Goal: Task Accomplishment & Management: Manage account settings

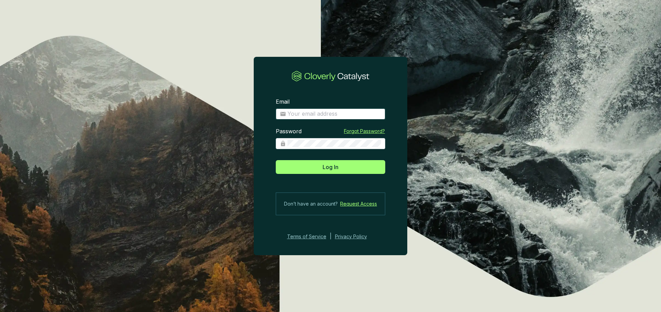
click at [342, 111] on input "Email" at bounding box center [335, 114] width 94 height 8
type input "charley+demo@cloverly.com"
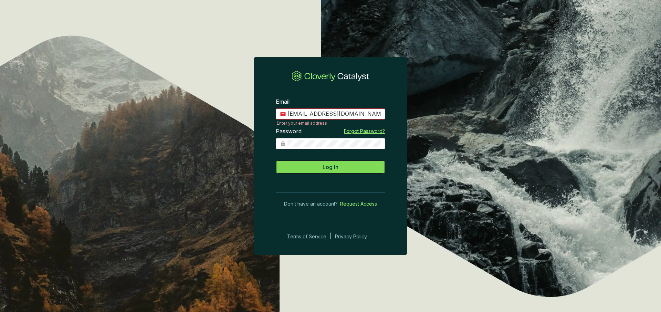
click at [329, 165] on span "Log In" at bounding box center [331, 167] width 16 height 8
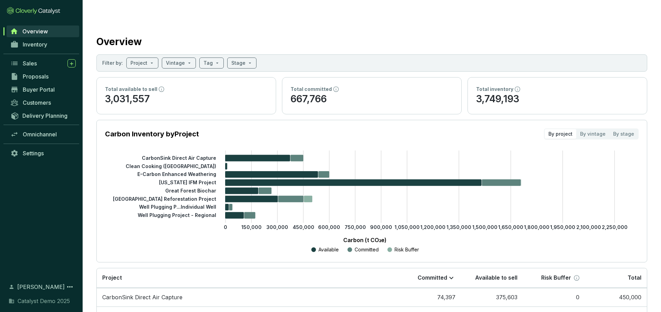
scroll to position [9, 0]
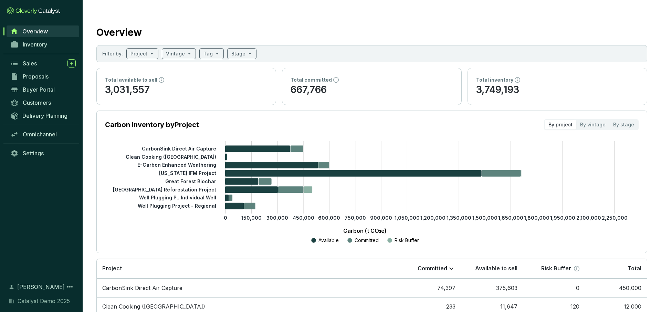
click at [506, 83] on p "3,749,193" at bounding box center [557, 89] width 163 height 13
click at [216, 83] on p "3,031,557" at bounding box center [186, 89] width 163 height 13
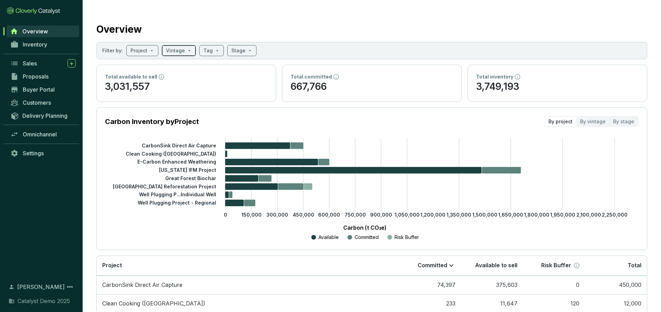
click at [187, 45] on span at bounding box center [179, 50] width 26 height 10
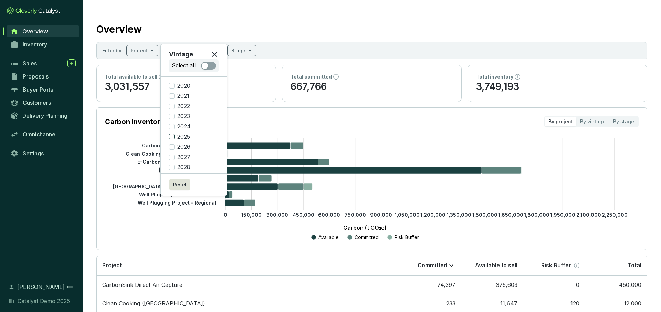
scroll to position [3, 0]
click at [172, 153] on input "2027" at bounding box center [172, 155] width 6 height 6
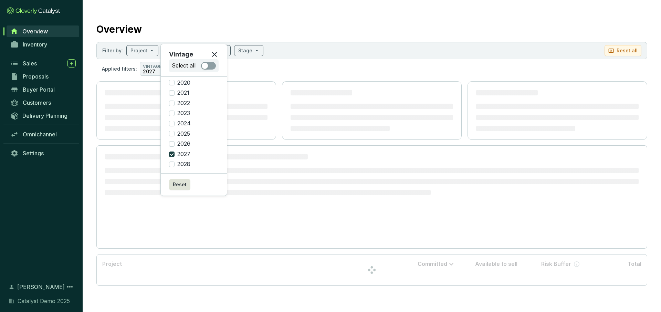
scroll to position [0, 0]
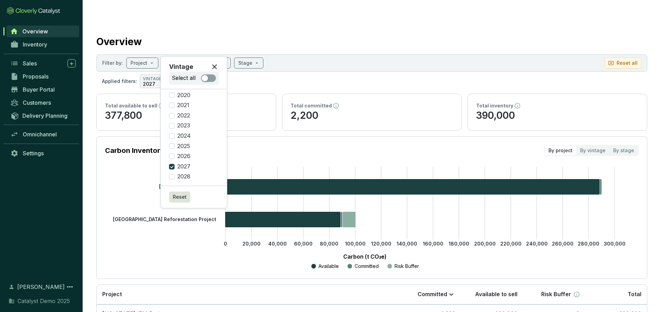
click at [248, 74] on section "Applied filters: VINTAGE 2027" at bounding box center [371, 81] width 551 height 14
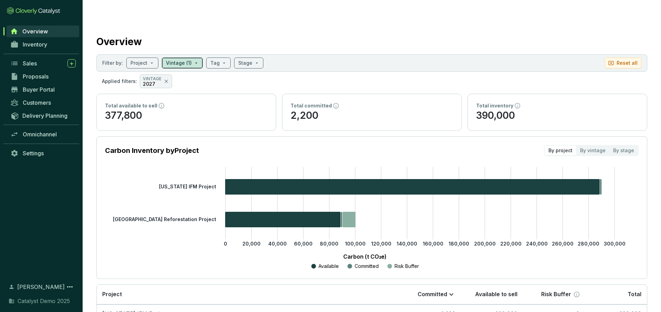
click at [194, 58] on span at bounding box center [182, 63] width 33 height 10
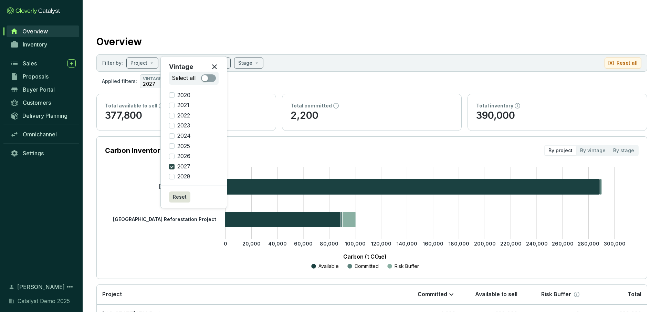
click at [173, 168] on input "2027" at bounding box center [172, 167] width 6 height 6
checkbox input "false"
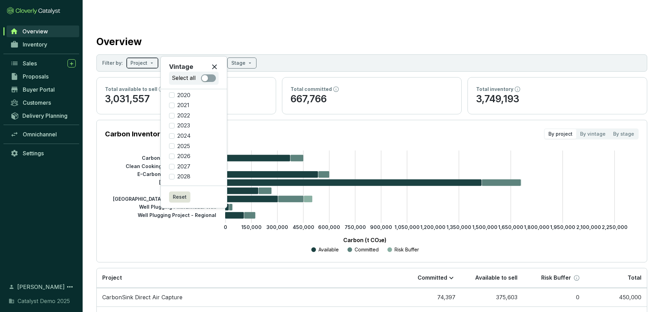
click at [150, 58] on span at bounding box center [143, 63] width 24 height 10
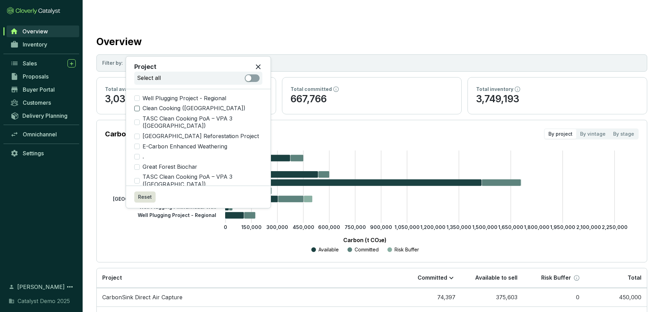
click at [139, 109] on input "Clean Cooking ([GEOGRAPHIC_DATA])" at bounding box center [137, 109] width 6 height 6
checkbox input "true"
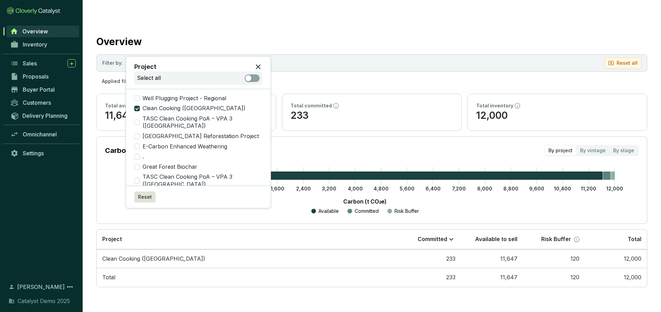
click at [333, 74] on section "Applied filters: PROJECT Clean Cooking (Zambia)" at bounding box center [371, 81] width 551 height 14
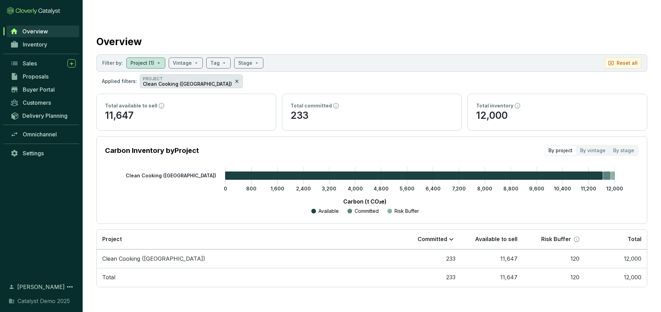
click at [234, 77] on icon at bounding box center [237, 81] width 6 height 8
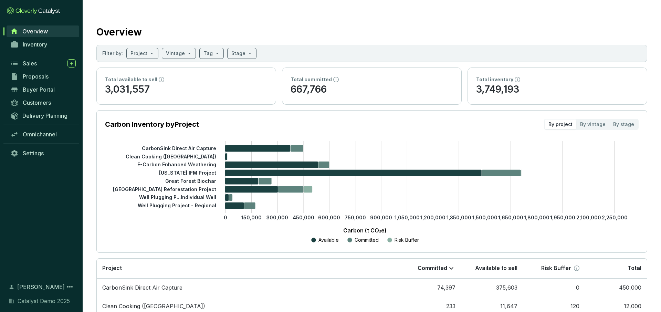
scroll to position [12, 0]
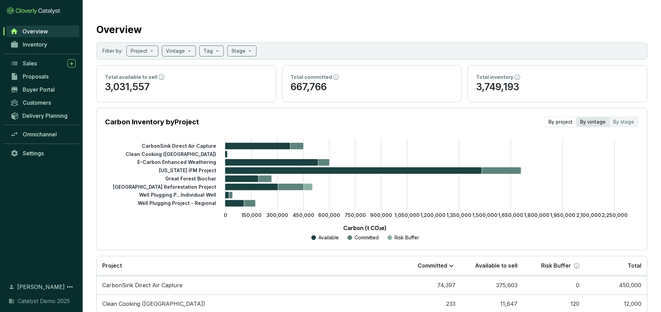
click at [506, 117] on div "By vintage" at bounding box center [593, 122] width 33 height 10
click at [506, 117] on input "By vintage" at bounding box center [577, 117] width 0 height 0
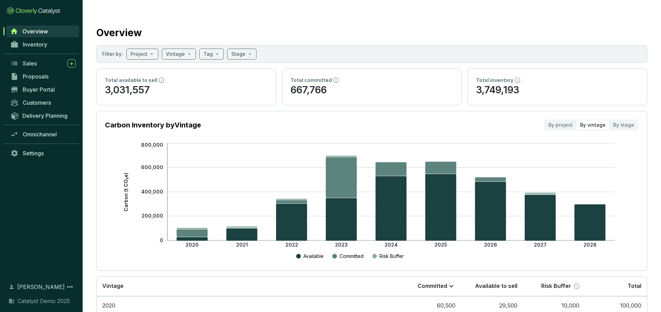
scroll to position [10, 0]
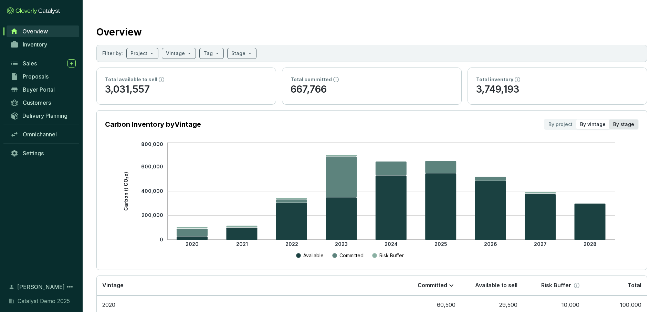
click at [506, 120] on div "By stage" at bounding box center [624, 125] width 29 height 10
click at [506, 120] on input "By stage" at bounding box center [610, 120] width 0 height 0
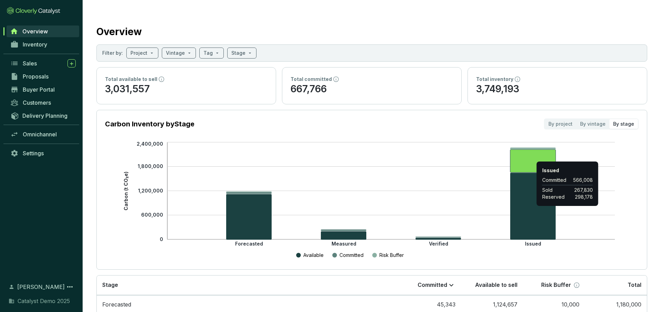
scroll to position [13, 0]
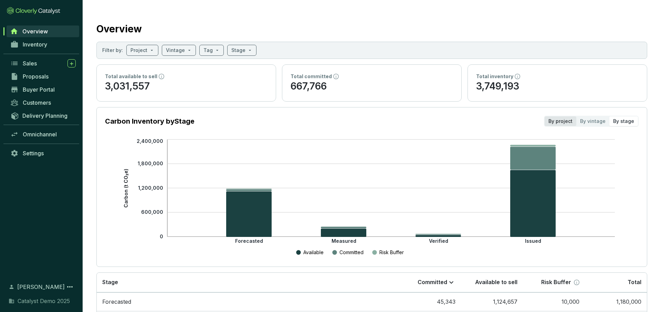
click at [506, 116] on div "By project" at bounding box center [561, 121] width 32 height 10
click at [506, 116] on input "By project" at bounding box center [545, 116] width 0 height 0
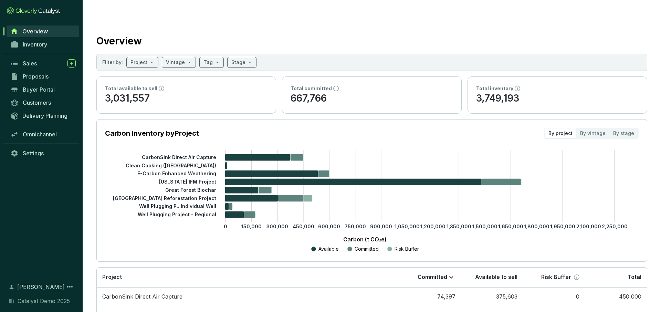
scroll to position [0, 0]
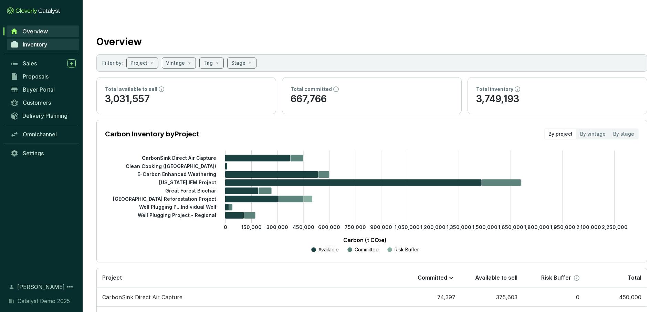
click at [52, 44] on link "Inventory" at bounding box center [43, 45] width 72 height 12
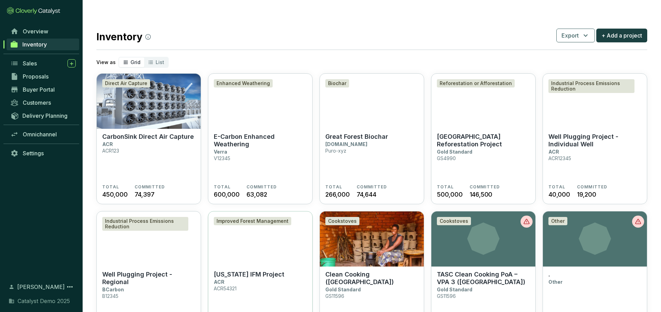
scroll to position [12, 0]
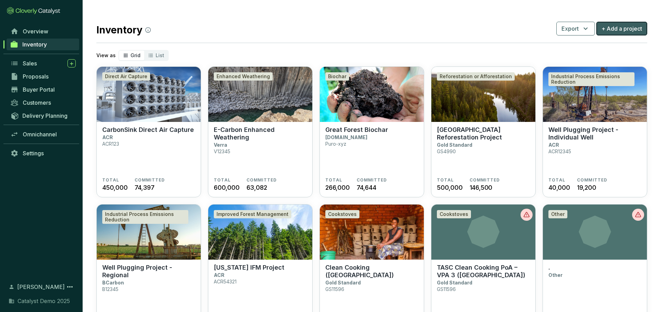
click at [506, 24] on span "+ Add a project" at bounding box center [622, 28] width 41 height 8
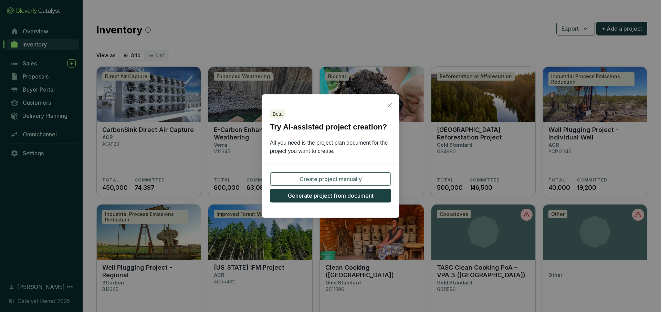
click at [330, 175] on span "Create project manually" at bounding box center [331, 179] width 62 height 8
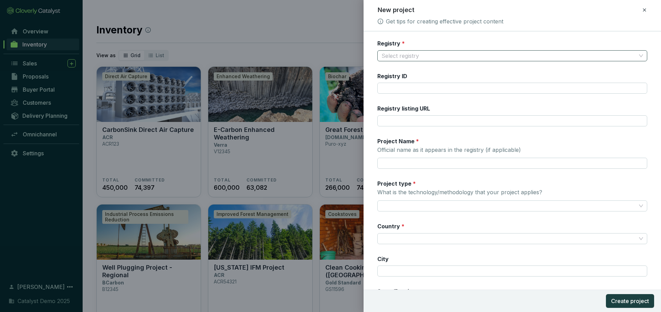
click at [436, 54] on input "Registry *" at bounding box center [509, 56] width 255 height 10
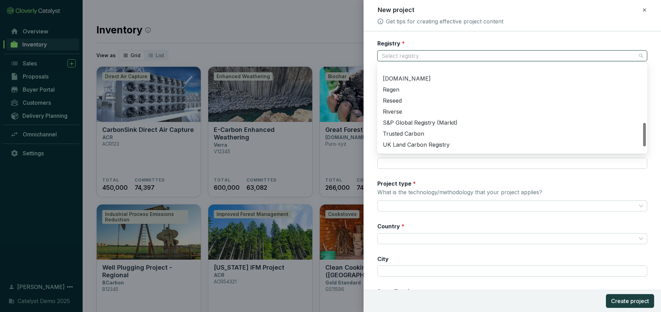
scroll to position [224, 0]
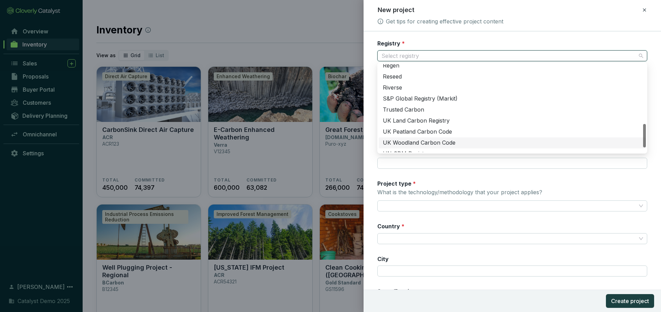
click at [432, 178] on div "Registry * Select registry Registry ID Registry listing URL Project Name * Offi…" at bounding box center [513, 199] width 270 height 319
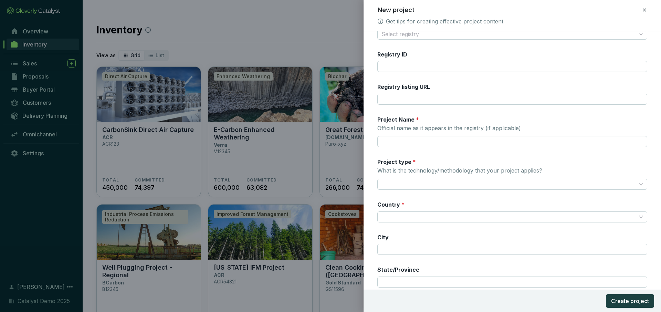
scroll to position [0, 0]
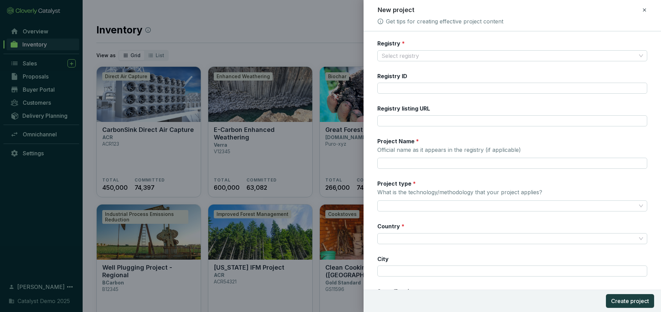
click at [506, 10] on icon at bounding box center [645, 10] width 6 height 8
click at [506, 41] on span "Discard" at bounding box center [595, 40] width 18 height 7
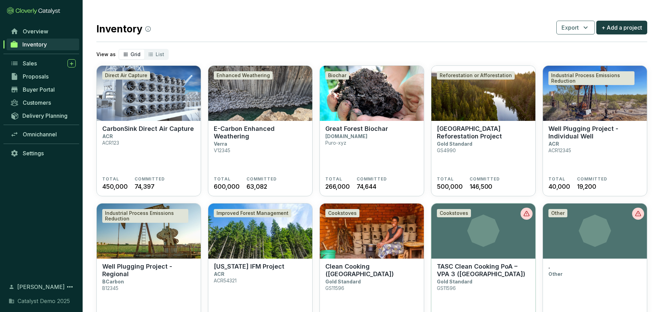
scroll to position [11, 0]
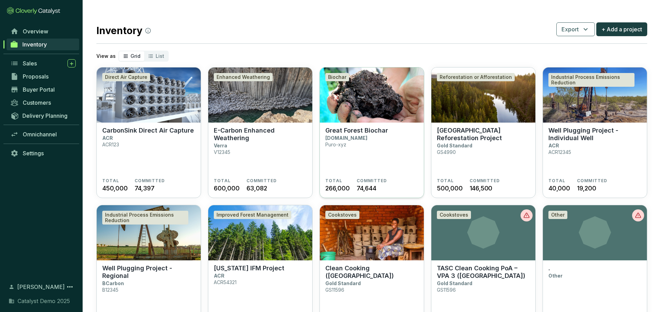
click at [369, 133] on section "Great Forest Biochar Puro.earth Puro-xyz" at bounding box center [372, 152] width 93 height 51
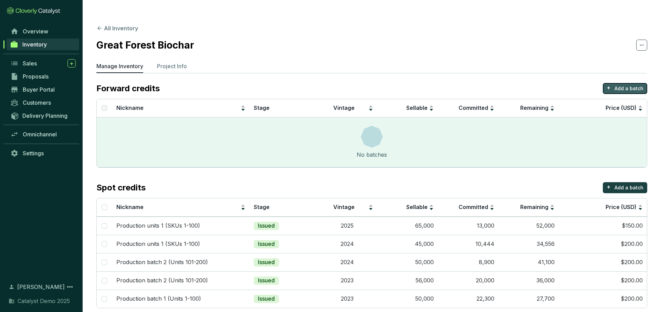
click at [615, 83] on button "+ Add a batch" at bounding box center [625, 88] width 44 height 11
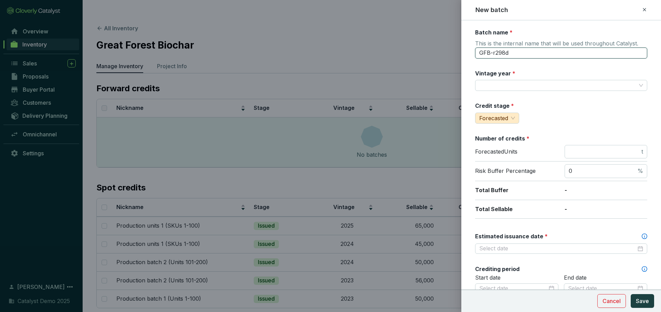
drag, startPoint x: 532, startPoint y: 51, endPoint x: 484, endPoint y: 51, distance: 48.2
click at [484, 51] on input "GFB-r298d" at bounding box center [561, 53] width 172 height 11
type input "G"
type input "2028 vintage"
click at [496, 88] on input "Vintage year *" at bounding box center [558, 85] width 157 height 10
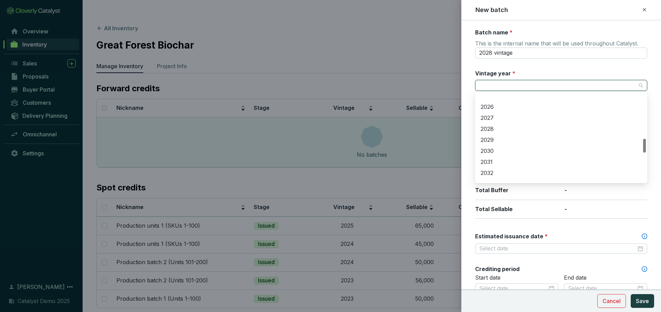
scroll to position [287, 0]
click at [491, 116] on div "2028" at bounding box center [561, 120] width 169 height 11
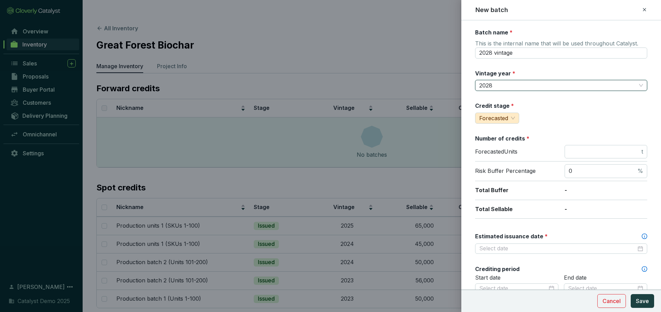
scroll to position [18, 0]
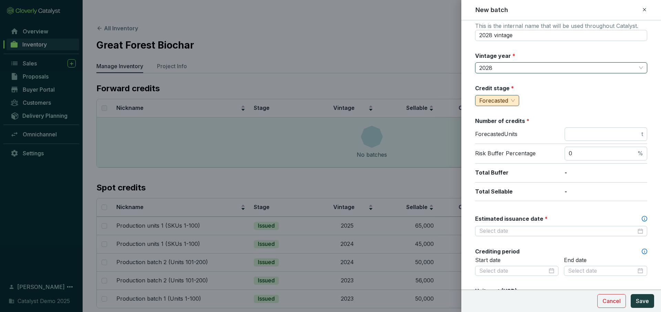
click at [514, 103] on span "Forecasted" at bounding box center [498, 100] width 36 height 10
click at [497, 113] on span "Forecasted" at bounding box center [496, 114] width 31 height 7
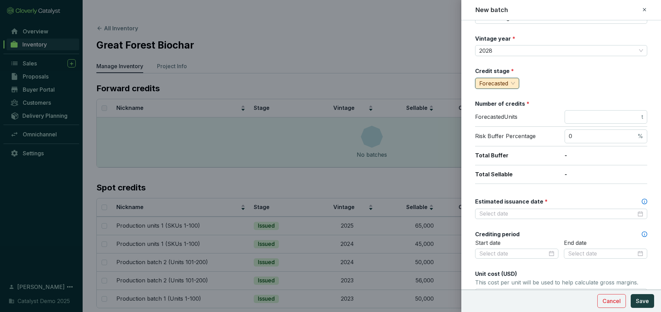
scroll to position [36, 0]
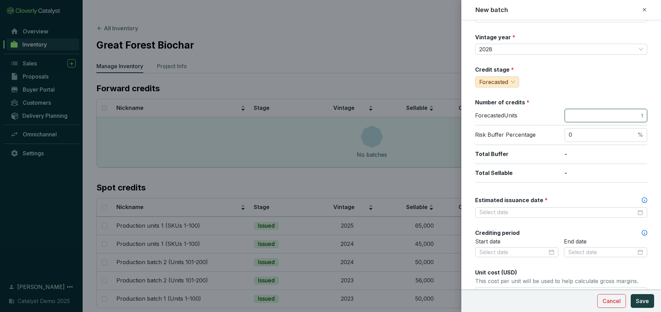
click at [592, 115] on input "number" at bounding box center [604, 116] width 71 height 8
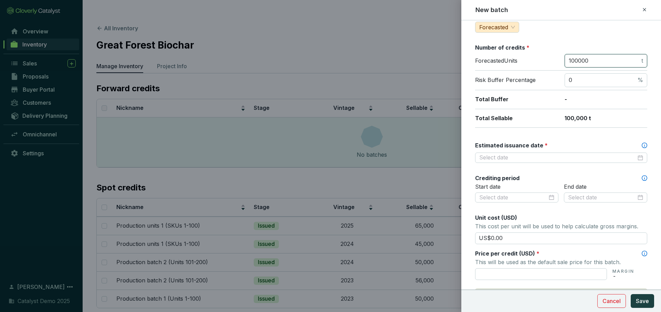
scroll to position [92, 0]
type input "100000"
click at [546, 159] on input "Estimated issuance date *" at bounding box center [558, 157] width 157 height 8
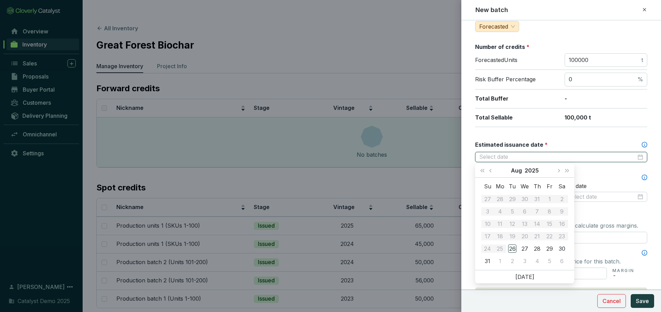
click at [546, 159] on input "Estimated issuance date *" at bounding box center [558, 157] width 157 height 8
click at [569, 131] on div "Batch name * This is the internal name that will be used throughout Catalyst. 2…" at bounding box center [561, 180] width 172 height 487
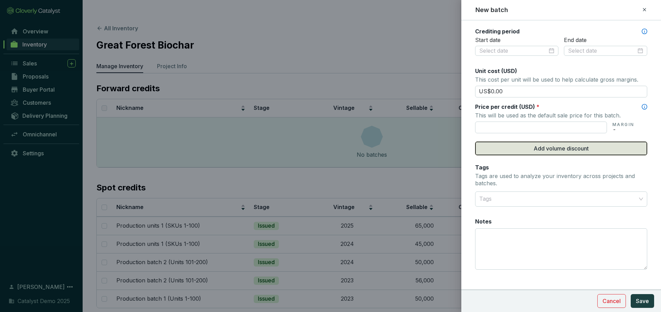
scroll to position [245, 0]
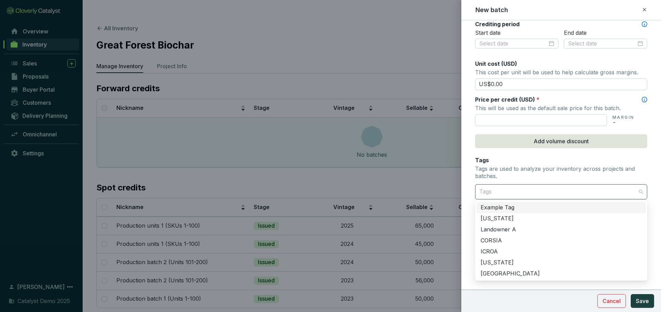
click at [532, 194] on div at bounding box center [558, 192] width 162 height 14
click at [508, 192] on div at bounding box center [558, 192] width 162 height 14
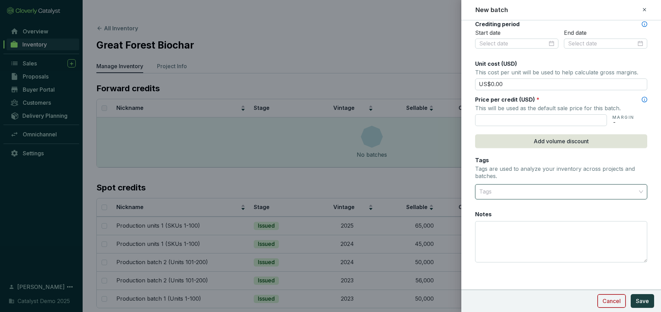
click at [612, 300] on span "Cancel" at bounding box center [612, 301] width 18 height 8
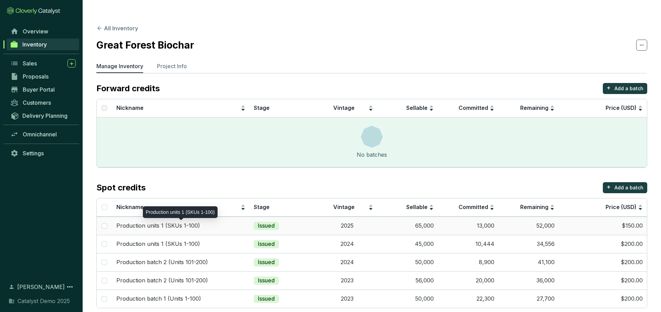
click at [227, 222] on div "Production units 1 (SKUs 1-100)" at bounding box center [181, 226] width 130 height 8
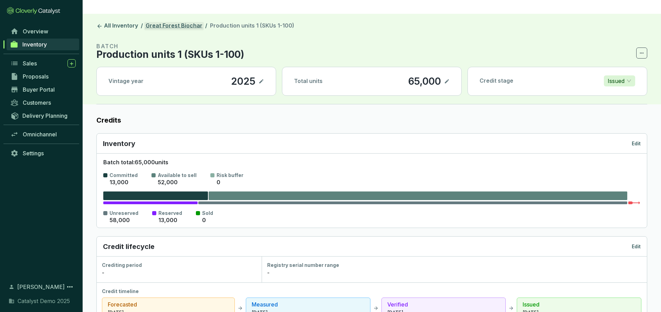
click at [184, 22] on link "Great Forest Biochar" at bounding box center [174, 26] width 60 height 8
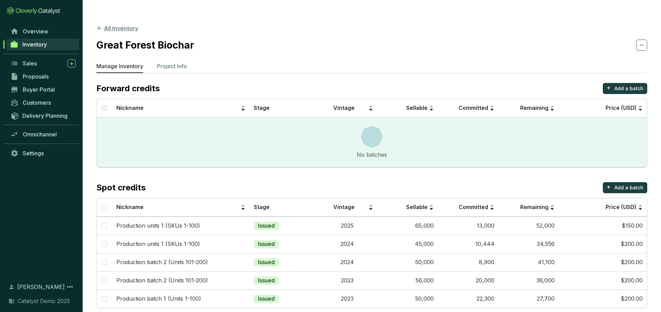
click at [112, 24] on button "All Inventory" at bounding box center [117, 28] width 42 height 8
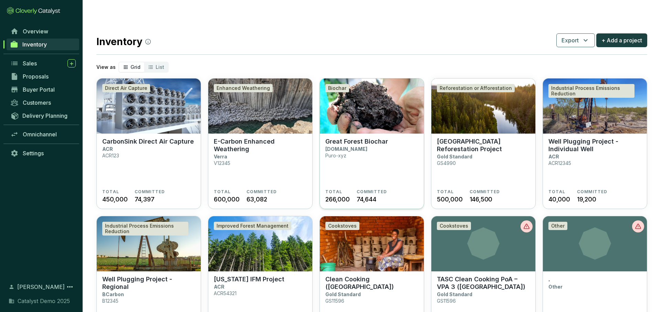
click at [363, 169] on section "Great Forest Biochar Puro.earth Puro-xyz" at bounding box center [372, 163] width 93 height 51
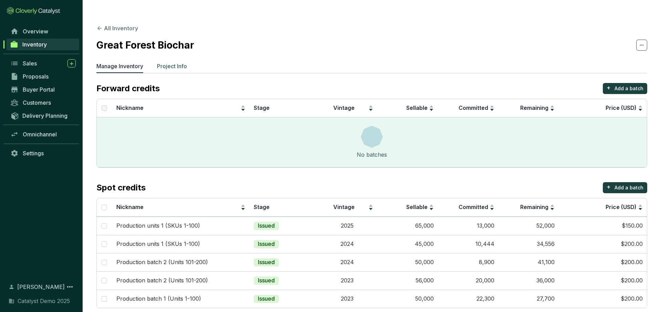
click at [178, 62] on p "Project Info" at bounding box center [172, 66] width 30 height 8
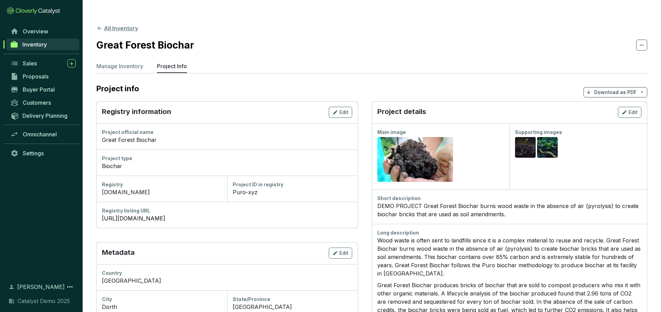
click at [111, 24] on button "All Inventory" at bounding box center [117, 28] width 42 height 8
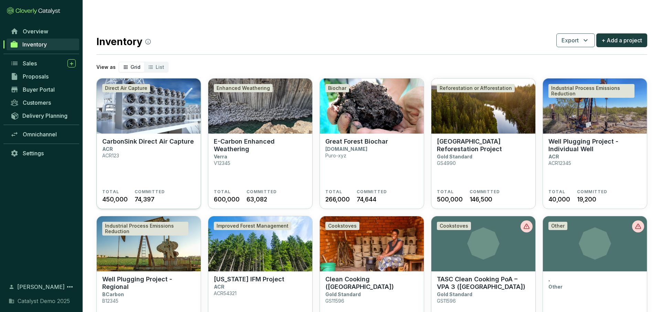
click at [146, 143] on section "CarbonSink Direct Air Capture ACR ACR123" at bounding box center [148, 163] width 93 height 51
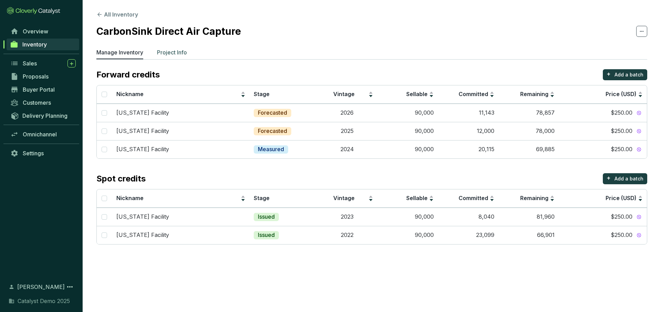
click at [177, 53] on p "Project Info" at bounding box center [172, 52] width 30 height 8
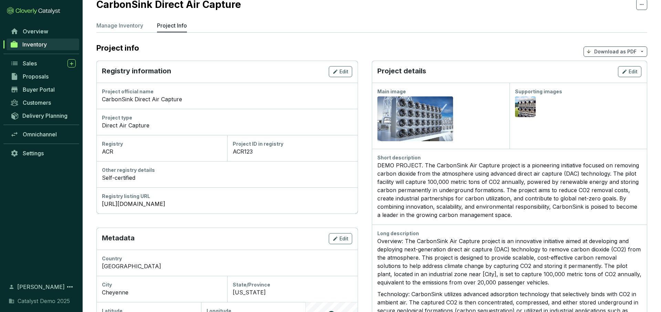
scroll to position [34, 0]
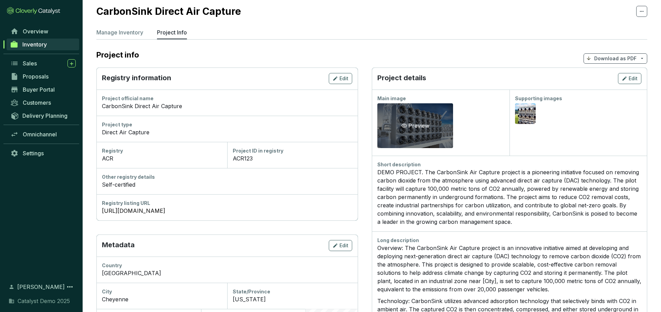
click at [417, 103] on div "Preview" at bounding box center [416, 125] width 76 height 45
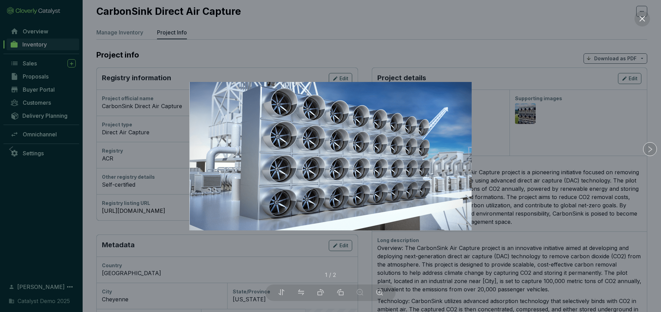
click at [593, 155] on div at bounding box center [330, 156] width 661 height 312
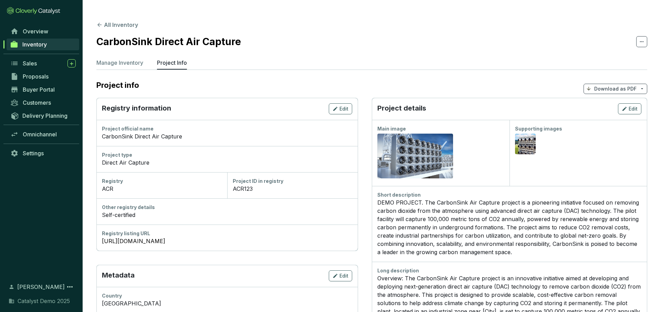
scroll to position [2, 0]
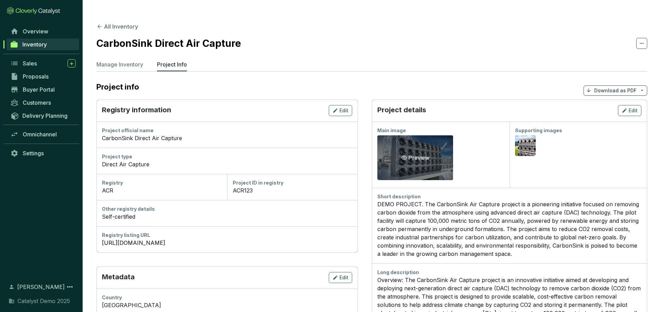
click at [420, 154] on div "Preview" at bounding box center [415, 158] width 31 height 8
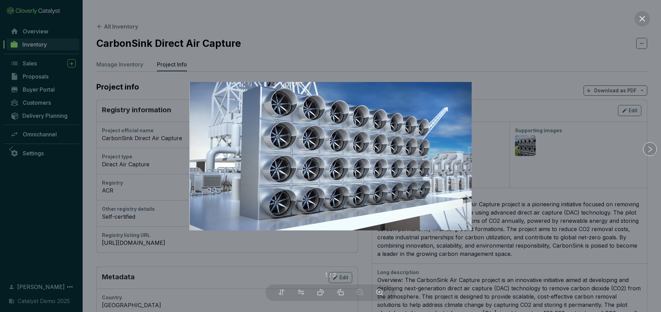
click at [559, 174] on div at bounding box center [330, 156] width 661 height 312
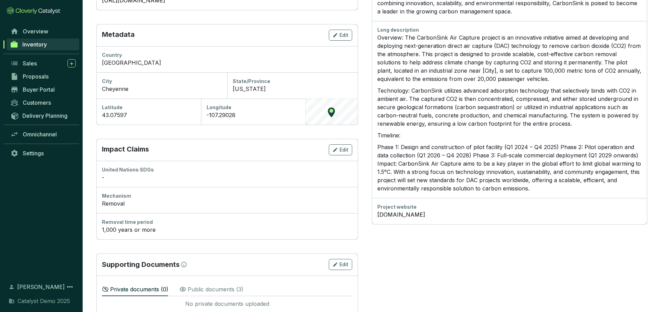
scroll to position [246, 0]
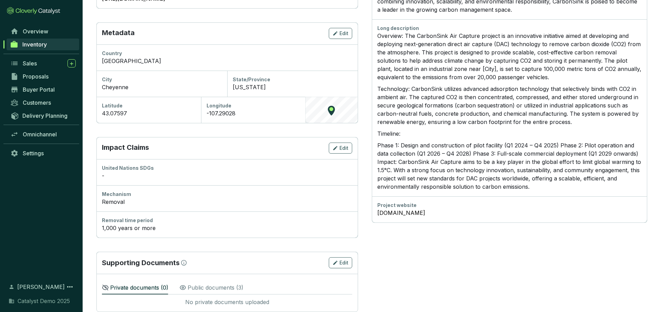
click at [215, 284] on p "Public documents ( 3 )" at bounding box center [216, 288] width 56 height 8
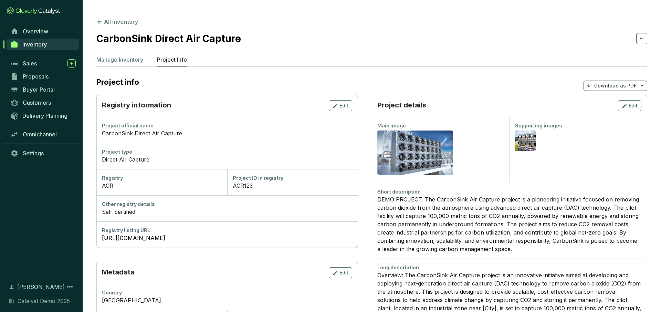
scroll to position [0, 0]
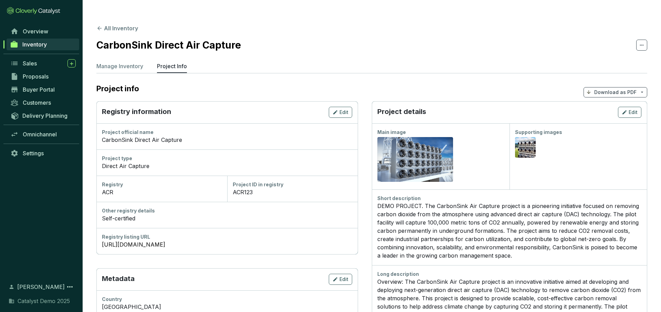
click at [604, 89] on p "Download as PDF" at bounding box center [616, 92] width 42 height 7
click at [599, 94] on p "Show pricing" at bounding box center [616, 95] width 55 height 12
click at [116, 62] on p "Manage Inventory" at bounding box center [119, 66] width 47 height 8
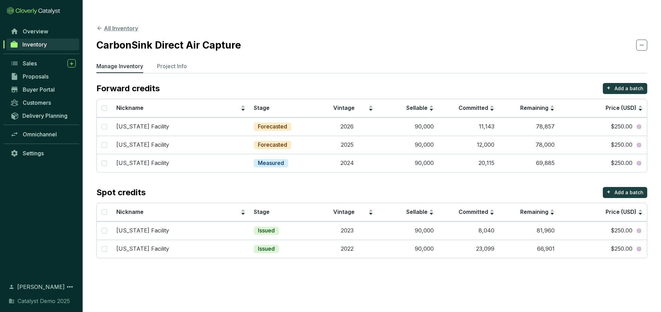
click at [114, 24] on button "All Inventory" at bounding box center [117, 28] width 42 height 8
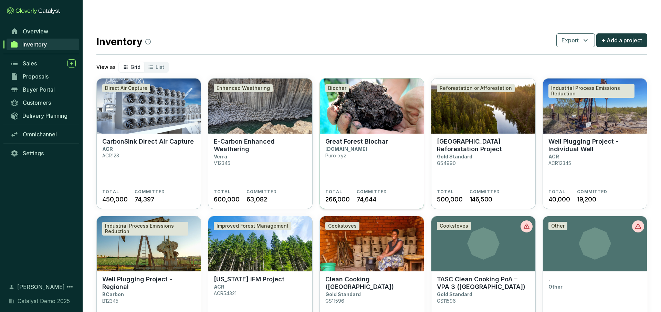
click at [388, 151] on section "Great Forest Biochar Puro.earth Puro-xyz" at bounding box center [372, 163] width 93 height 51
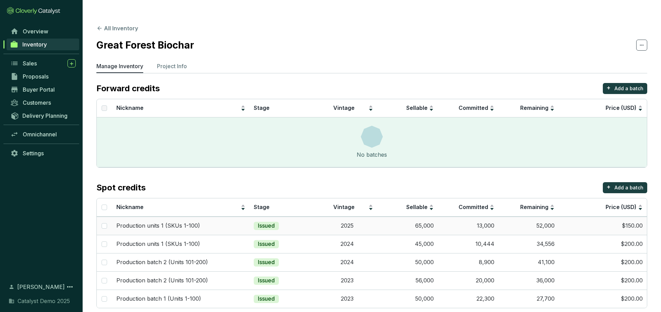
click at [296, 217] on td "Issued" at bounding box center [283, 226] width 67 height 18
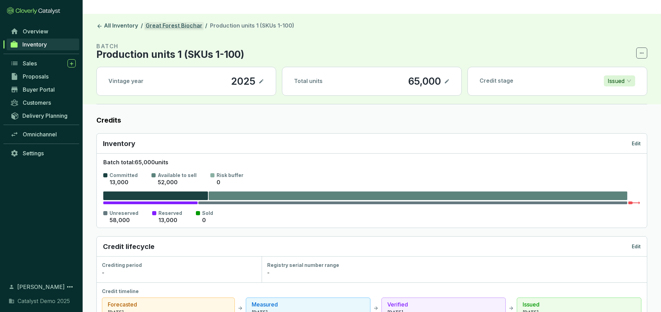
click at [171, 22] on link "Great Forest Biochar" at bounding box center [174, 26] width 60 height 8
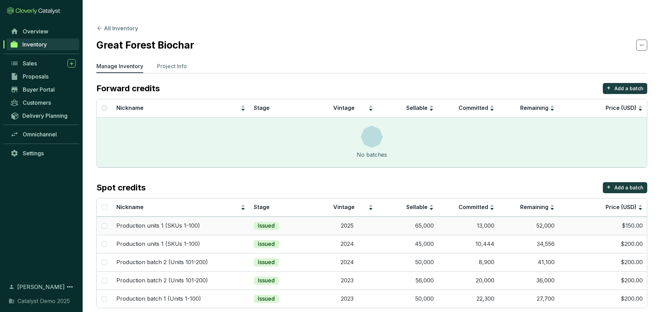
click at [310, 217] on td "Issued" at bounding box center [283, 226] width 67 height 18
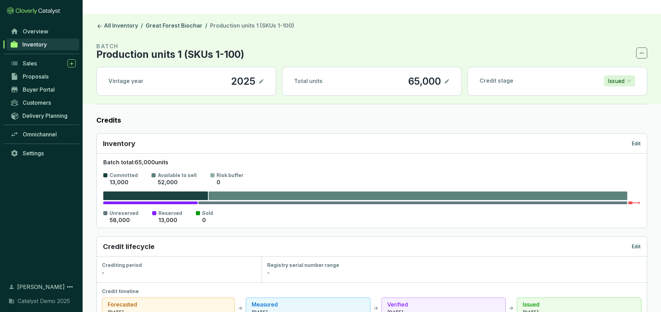
click at [619, 73] on div "Credit stage Issued" at bounding box center [557, 81] width 179 height 28
click at [620, 76] on p "Issued" at bounding box center [616, 81] width 17 height 10
click at [448, 79] on icon at bounding box center [447, 81] width 4 height 4
click at [176, 22] on link "Great Forest Biochar" at bounding box center [174, 26] width 60 height 8
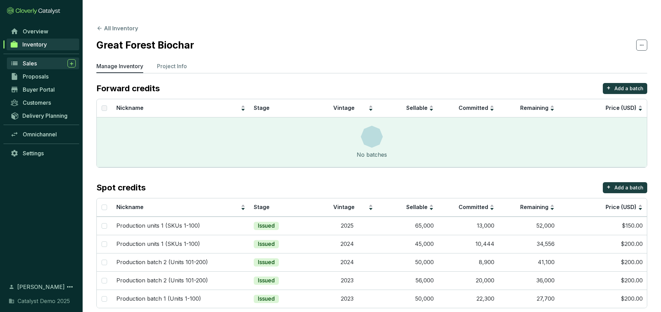
click at [29, 64] on span "Sales" at bounding box center [30, 63] width 14 height 7
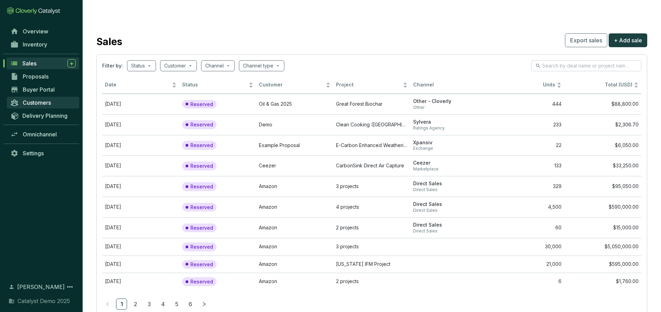
click at [42, 101] on span "Customers" at bounding box center [37, 102] width 28 height 7
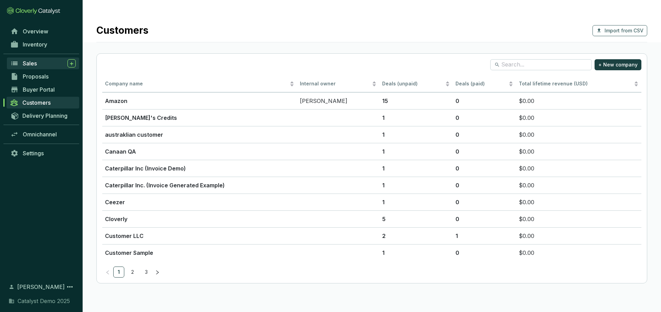
click at [44, 65] on div "Sales" at bounding box center [49, 63] width 53 height 8
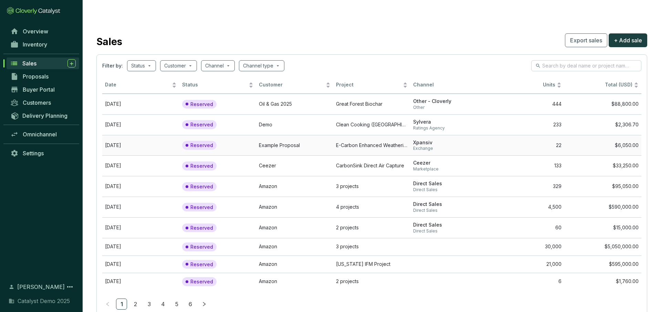
scroll to position [8, 0]
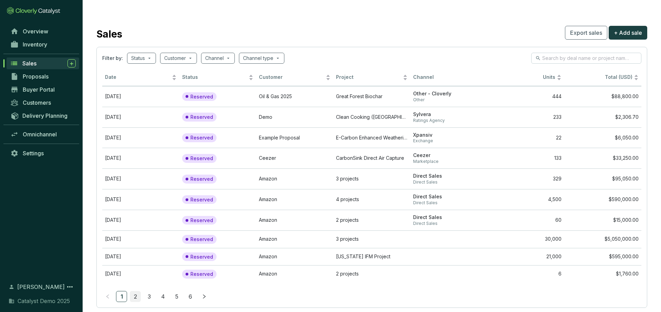
click at [132, 291] on link "2" at bounding box center [135, 296] width 10 height 10
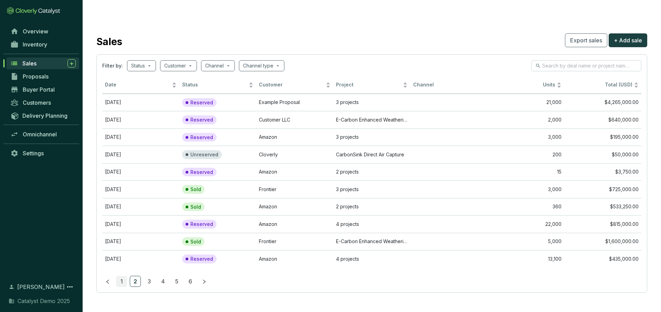
click at [122, 276] on link "1" at bounding box center [121, 281] width 10 height 10
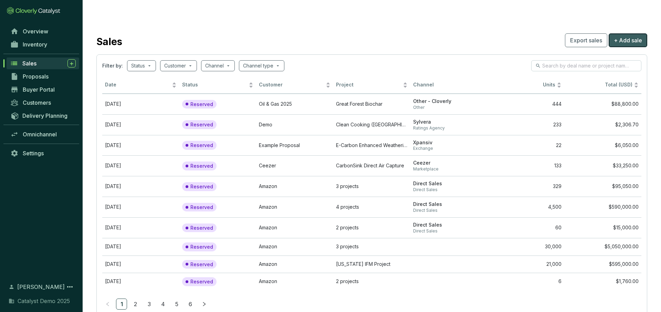
click at [627, 36] on span "+ Add sale" at bounding box center [628, 40] width 28 height 8
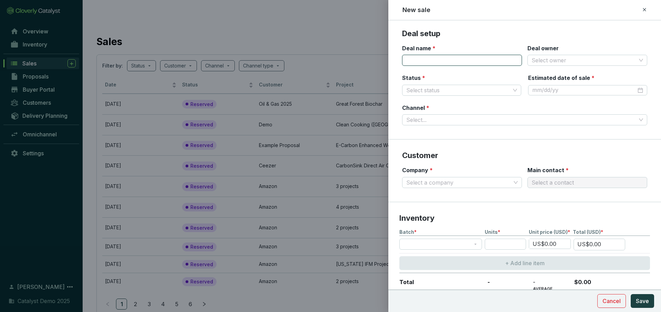
click at [447, 63] on input "Deal name *" at bounding box center [462, 60] width 120 height 11
type input "amazon"
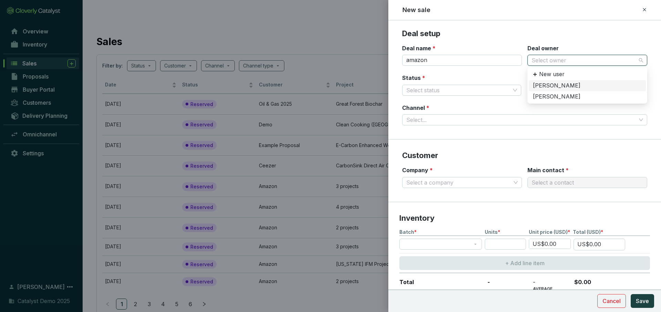
click at [551, 63] on input "Deal owner" at bounding box center [584, 60] width 105 height 10
click at [552, 96] on div "[PERSON_NAME]" at bounding box center [587, 97] width 109 height 8
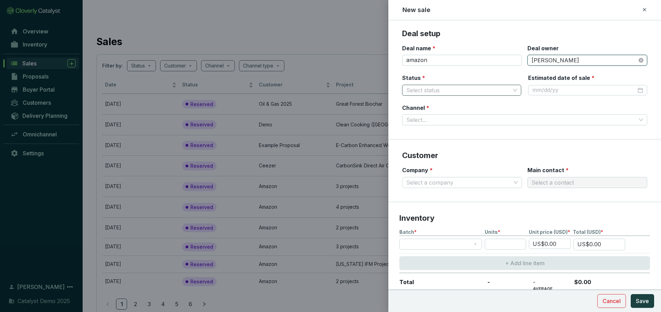
click at [466, 88] on input "Status *" at bounding box center [459, 90] width 104 height 10
click at [439, 104] on div "Reserved" at bounding box center [462, 104] width 108 height 8
click at [506, 120] on input "Channel *" at bounding box center [522, 120] width 230 height 10
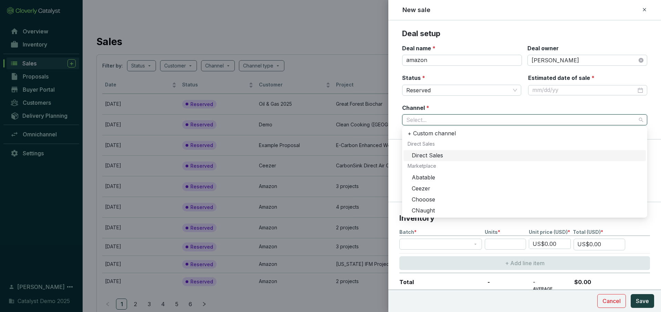
click at [434, 154] on div "Direct Sales" at bounding box center [527, 156] width 230 height 8
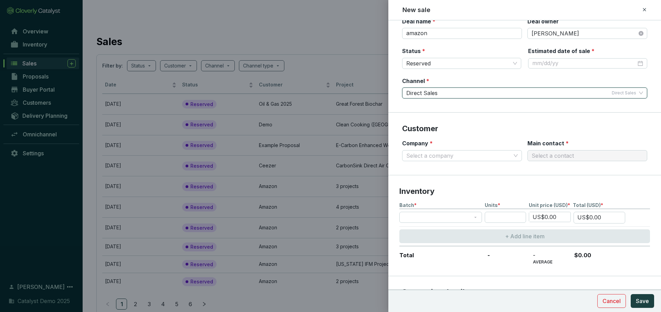
scroll to position [33, 0]
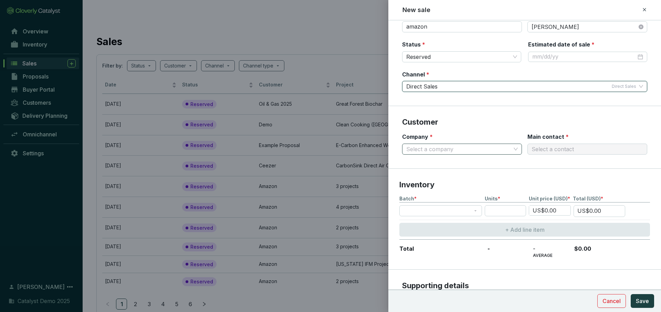
click at [461, 146] on input "Company *" at bounding box center [459, 149] width 105 height 10
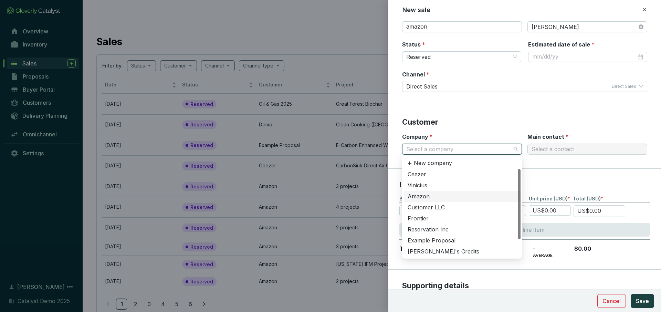
click at [429, 193] on div "Amazon" at bounding box center [462, 197] width 109 height 8
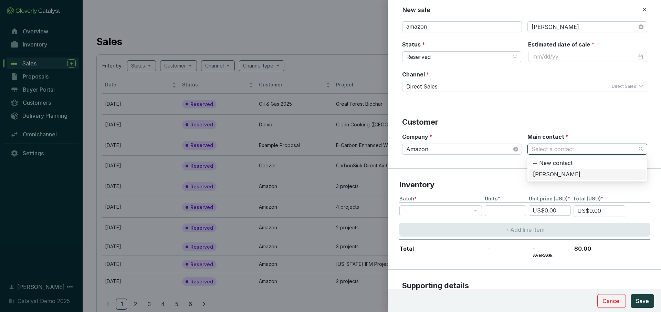
click at [565, 146] on input "Main contact *" at bounding box center [584, 149] width 105 height 10
click at [554, 177] on div "[PERSON_NAME]" at bounding box center [587, 175] width 109 height 8
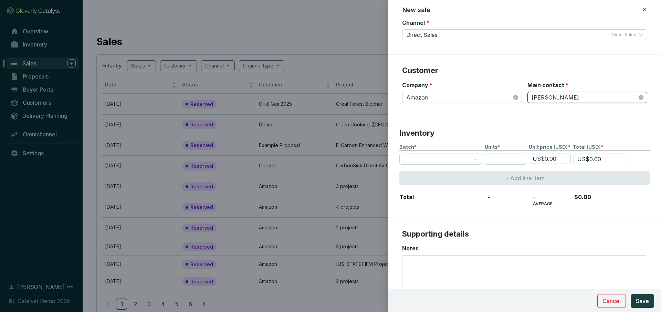
scroll to position [103, 0]
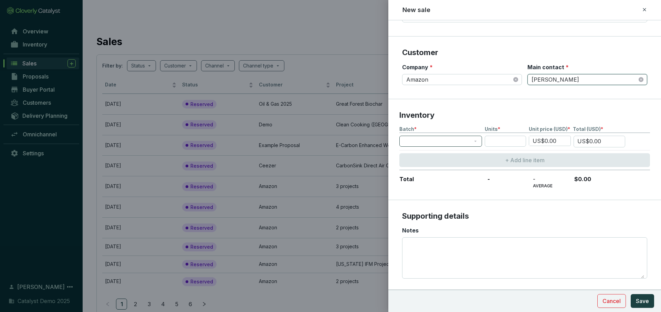
click at [469, 141] on span at bounding box center [441, 141] width 74 height 10
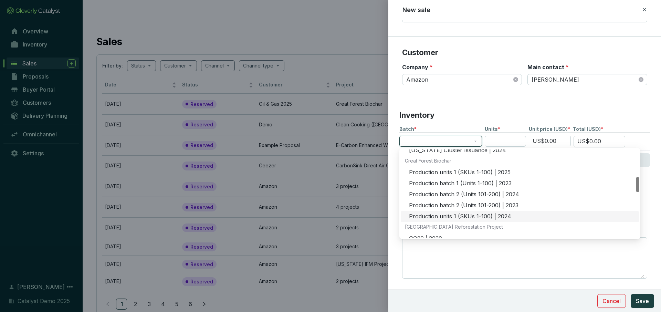
scroll to position [158, 0]
click at [446, 174] on div "Production units 1 (SKUs 1-100) | 2025" at bounding box center [522, 173] width 226 height 8
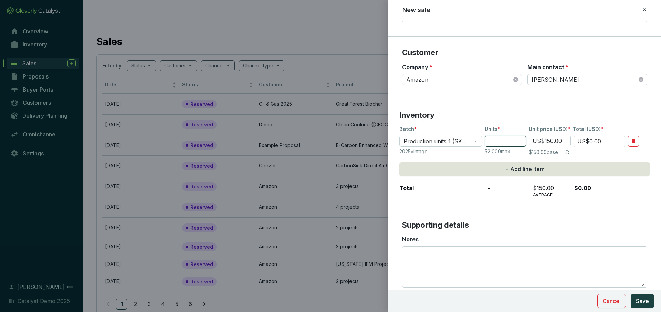
click at [496, 140] on input "number" at bounding box center [505, 141] width 41 height 11
type input "2"
type input "US$300.00"
type input "20"
type input "US$3,000.00"
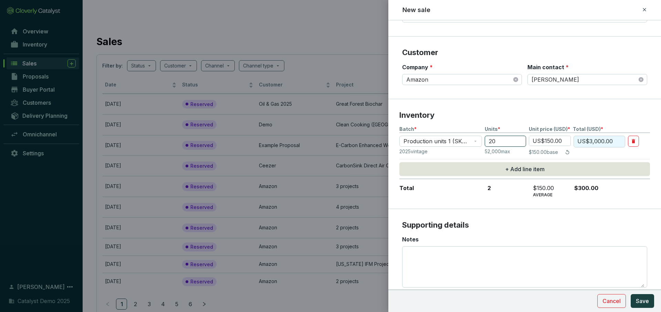
type input "200"
type input "US$30,000.00"
type input "200"
click at [527, 210] on section "Supporting details Notes" at bounding box center [525, 252] width 273 height 87
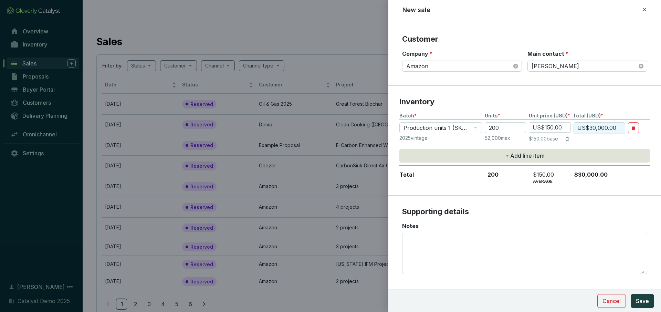
scroll to position [117, 0]
click at [605, 302] on span "Cancel" at bounding box center [612, 301] width 18 height 8
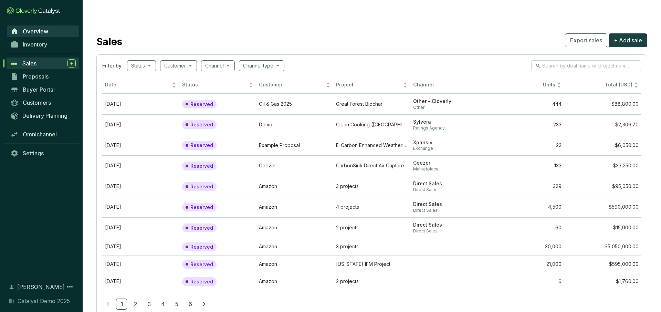
click at [31, 28] on span "Overview" at bounding box center [35, 31] width 25 height 7
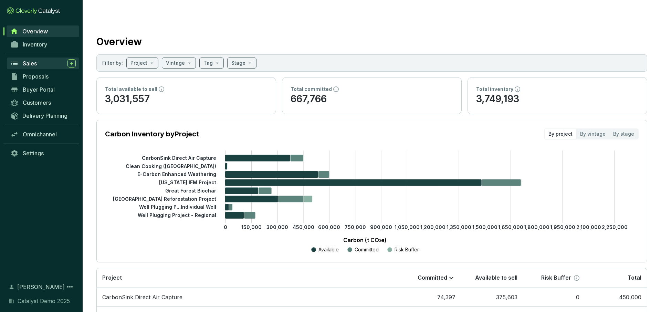
click at [38, 65] on div "Sales" at bounding box center [49, 63] width 53 height 8
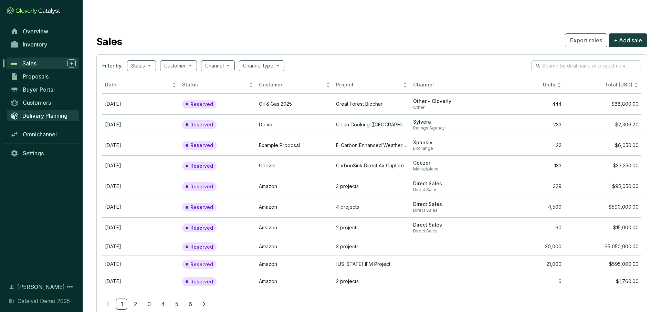
click at [39, 117] on span "Delivery Planning" at bounding box center [44, 115] width 45 height 7
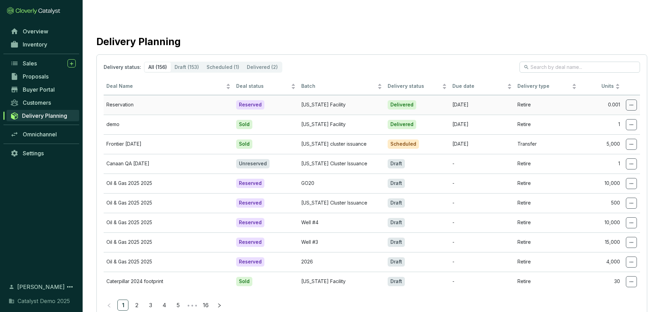
click at [145, 95] on td "Reservation" at bounding box center [169, 105] width 130 height 20
click at [630, 101] on icon at bounding box center [632, 105] width 6 height 8
click at [607, 107] on span "Edit delivery details" at bounding box center [607, 109] width 48 height 6
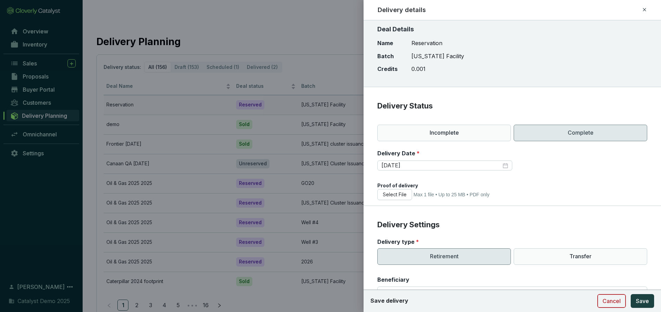
click at [613, 300] on span "Cancel" at bounding box center [612, 301] width 18 height 8
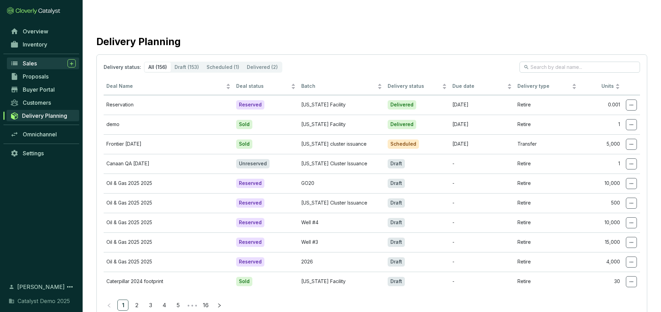
click at [34, 64] on span "Sales" at bounding box center [30, 63] width 14 height 7
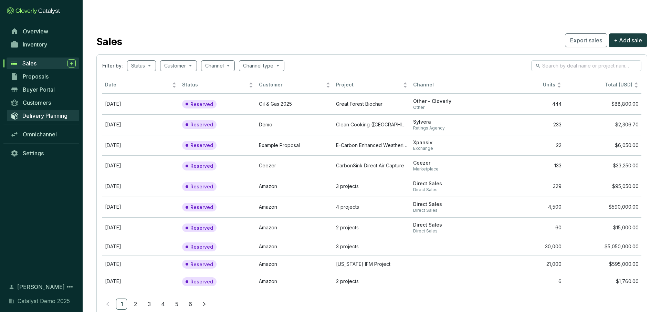
click at [39, 113] on span "Delivery Planning" at bounding box center [44, 115] width 45 height 7
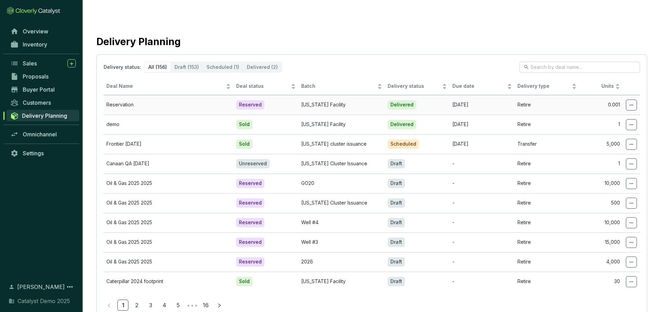
click at [636, 100] on span at bounding box center [631, 105] width 11 height 11
click at [614, 106] on span "Edit delivery details" at bounding box center [607, 109] width 48 height 6
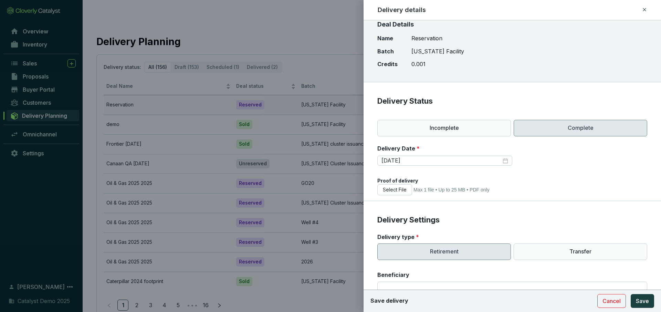
scroll to position [5, 0]
click at [463, 163] on input "[DATE]" at bounding box center [442, 161] width 120 height 8
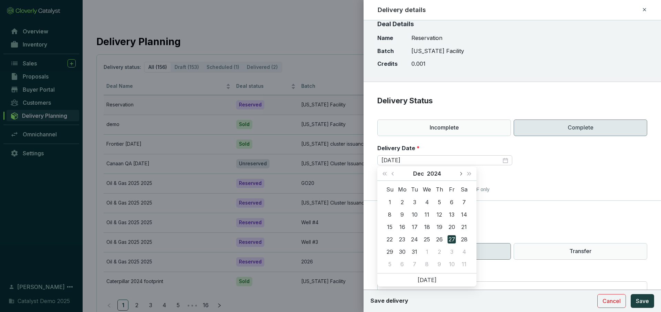
click at [463, 175] on button "Next month (PageDown)" at bounding box center [460, 174] width 9 height 14
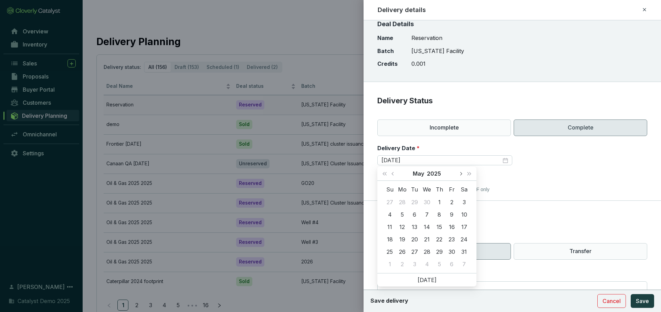
click at [463, 175] on button "Next month (PageDown)" at bounding box center [460, 174] width 9 height 14
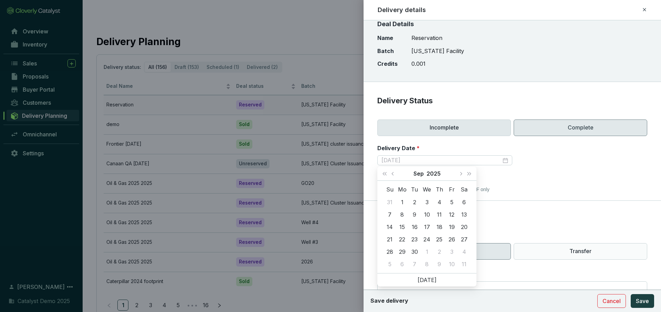
type input "[DATE]"
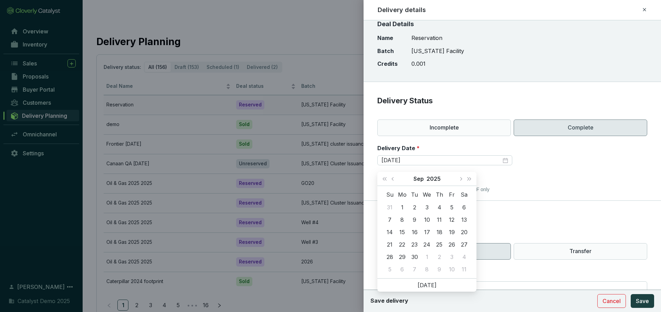
scroll to position [0, 0]
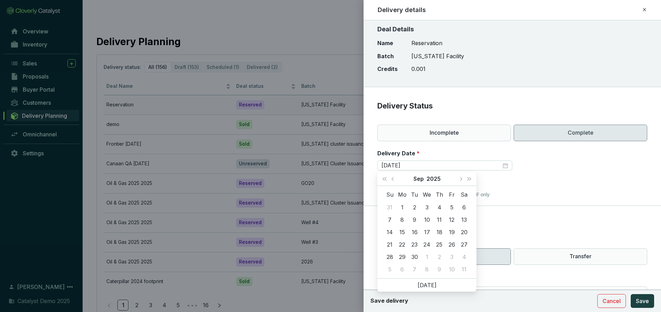
click at [556, 183] on div "Proof of delivery" at bounding box center [513, 185] width 270 height 7
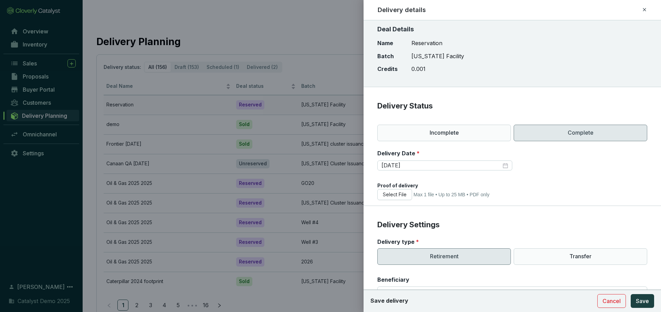
click at [646, 9] on icon at bounding box center [645, 10] width 6 height 8
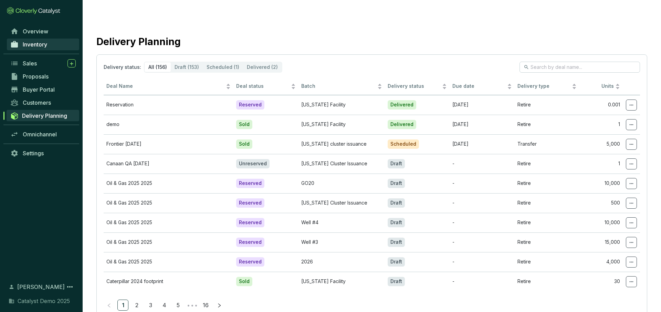
click at [44, 42] on span "Inventory" at bounding box center [35, 44] width 24 height 7
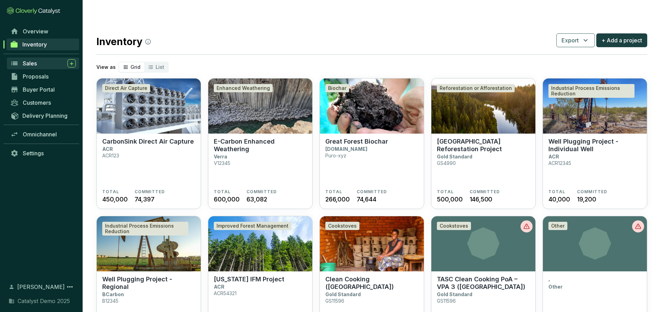
click at [36, 62] on span "Sales" at bounding box center [30, 63] width 14 height 7
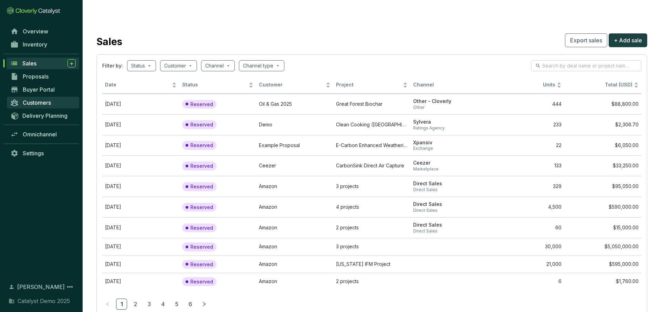
click at [36, 101] on span "Customers" at bounding box center [37, 102] width 28 height 7
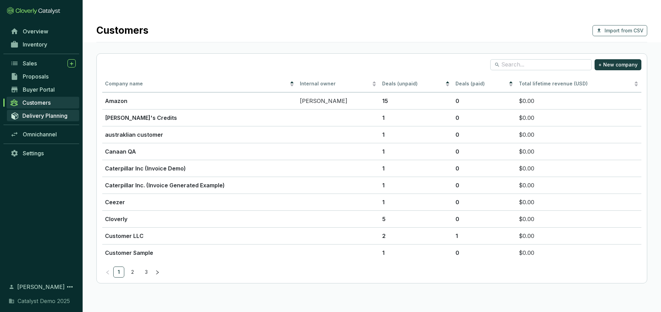
click at [36, 117] on span "Delivery Planning" at bounding box center [44, 115] width 45 height 7
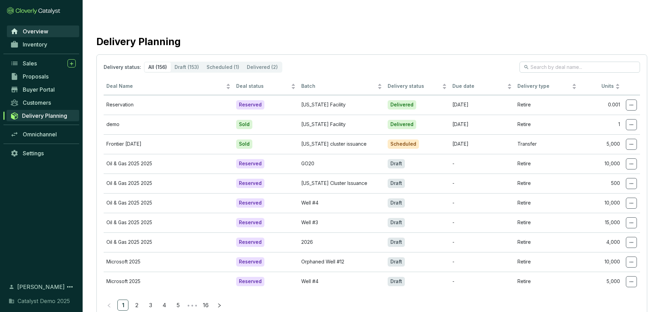
click at [37, 33] on span "Overview" at bounding box center [35, 31] width 25 height 7
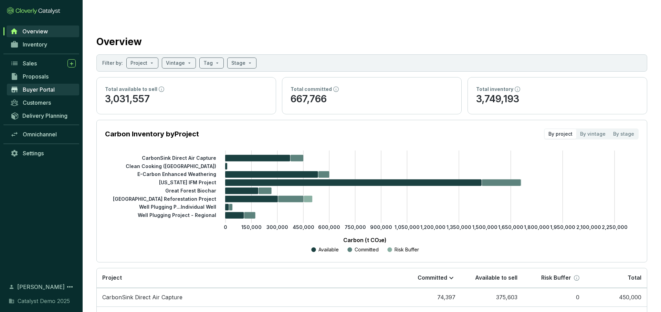
click at [31, 86] on span "Buyer Portal" at bounding box center [39, 89] width 32 height 7
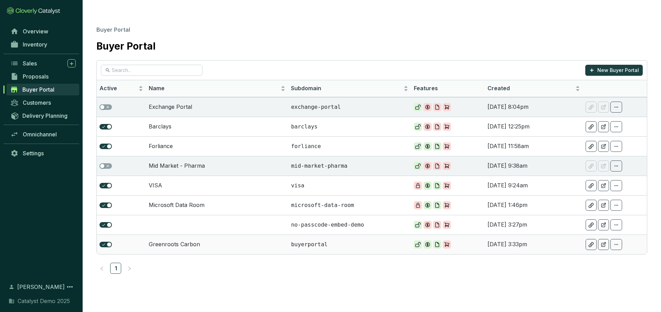
click at [200, 235] on td "Greenroots Carbon" at bounding box center [217, 245] width 143 height 20
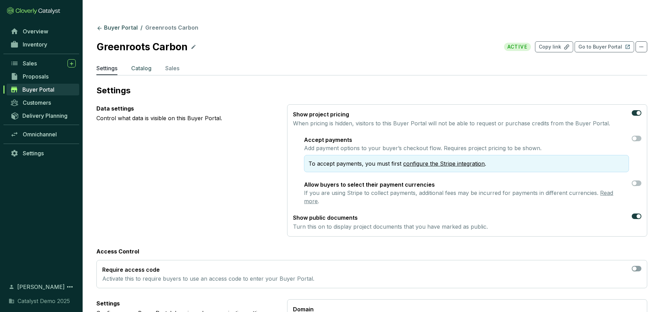
click at [148, 64] on p "Catalog" at bounding box center [141, 68] width 20 height 8
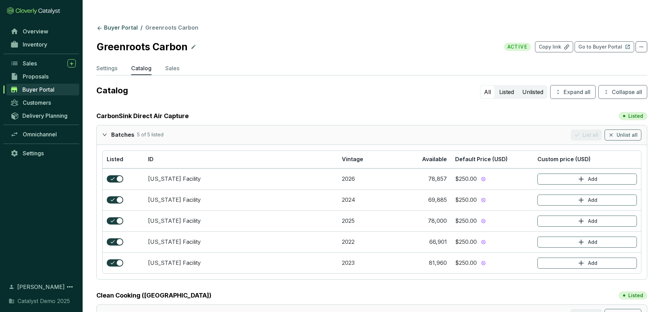
click at [102, 125] on div "Batches 5 of 5 listed List all Unlist all" at bounding box center [372, 134] width 551 height 19
click at [106, 130] on div at bounding box center [106, 135] width 9 height 10
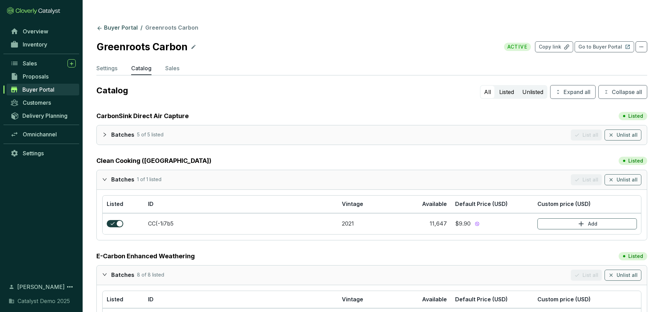
click at [105, 132] on icon "collapsed" at bounding box center [104, 134] width 5 height 5
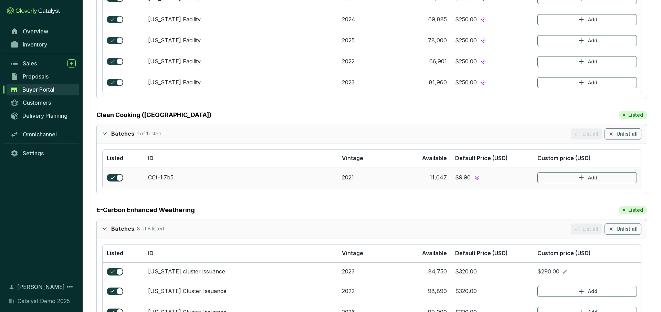
scroll to position [13, 0]
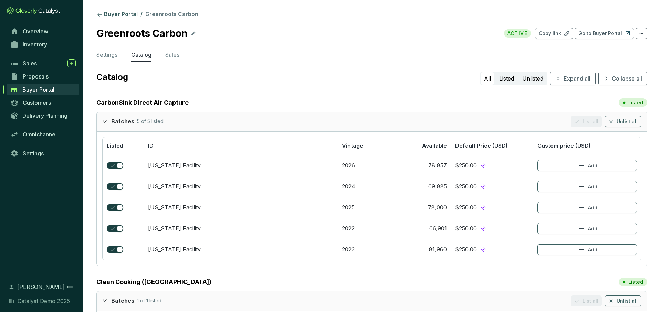
click at [105, 116] on div at bounding box center [106, 121] width 9 height 10
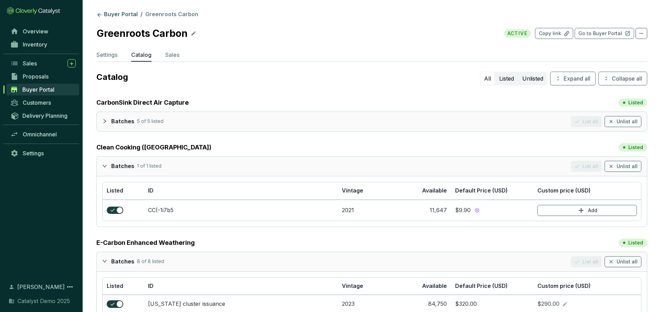
scroll to position [0, 0]
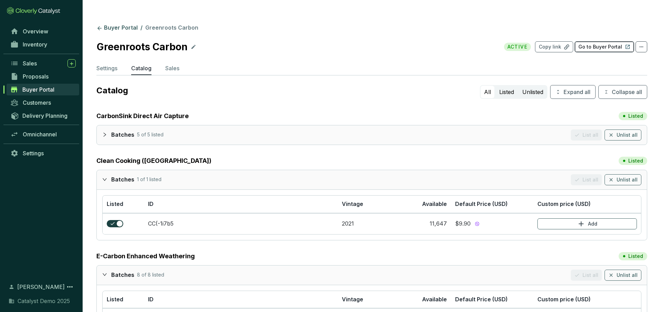
click at [602, 43] on p "Go to Buyer Portal" at bounding box center [601, 46] width 44 height 7
click at [113, 64] on p "Settings" at bounding box center [106, 68] width 21 height 8
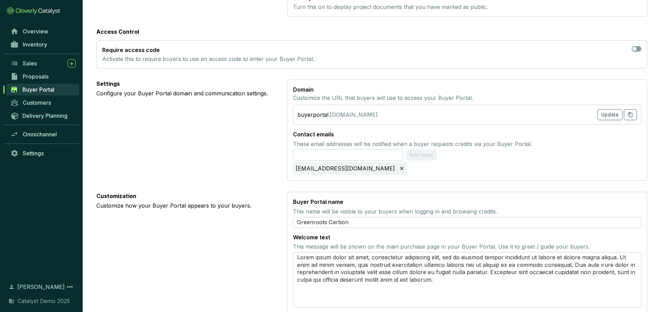
scroll to position [216, 0]
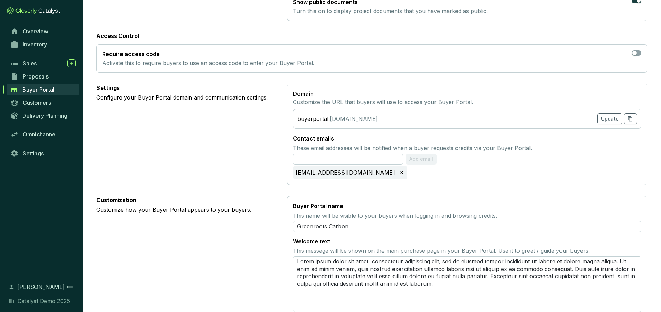
click at [374, 109] on section "buyerportal .[DOMAIN_NAME] Update" at bounding box center [467, 119] width 349 height 20
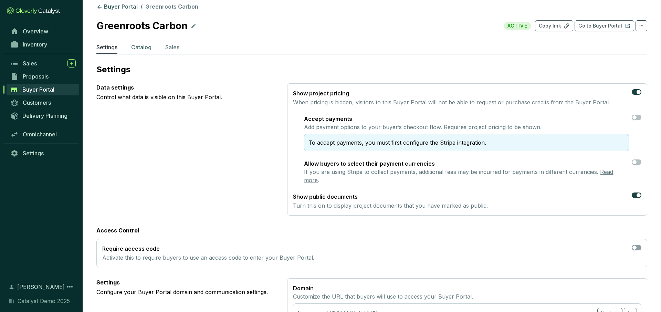
click at [152, 43] on p "Catalog" at bounding box center [141, 47] width 20 height 8
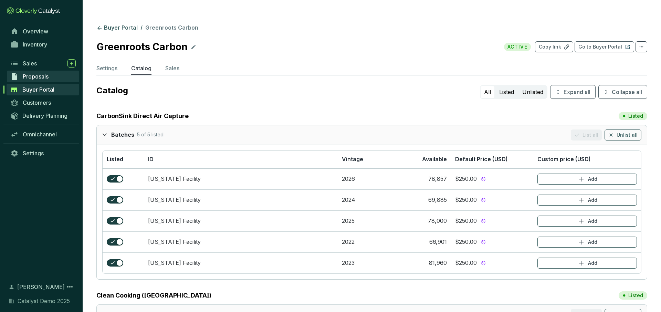
click at [46, 78] on span "Proposals" at bounding box center [36, 76] width 26 height 7
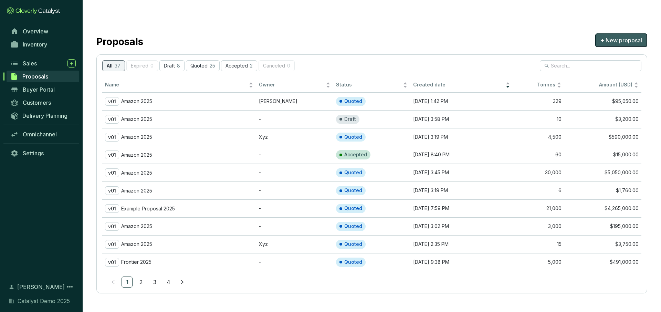
click at [612, 36] on span "+ New proposal" at bounding box center [622, 40] width 42 height 8
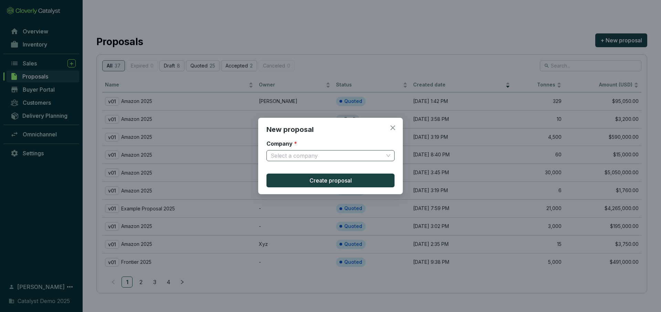
click at [339, 156] on input "Company *" at bounding box center [327, 156] width 113 height 10
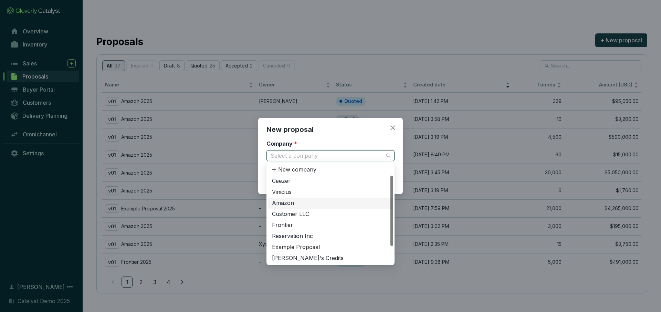
click at [277, 204] on div "Amazon" at bounding box center [330, 203] width 117 height 8
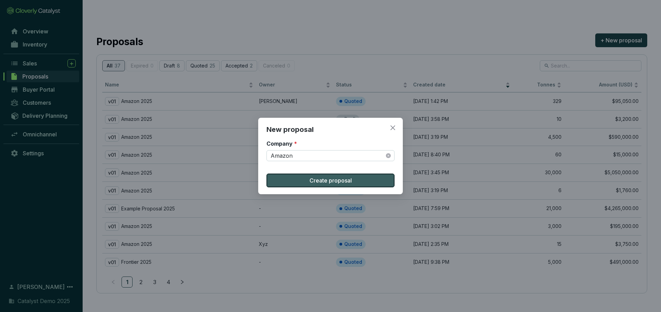
click at [313, 179] on span "Create proposal" at bounding box center [331, 180] width 42 height 8
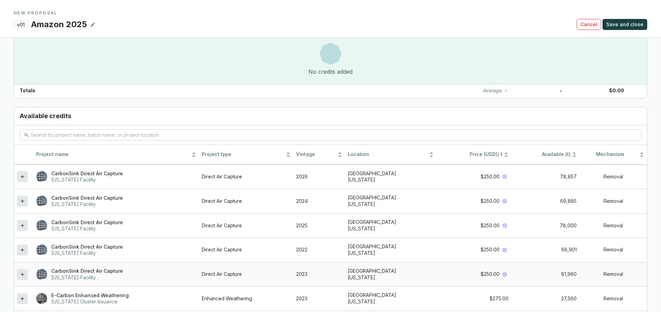
scroll to position [535, 0]
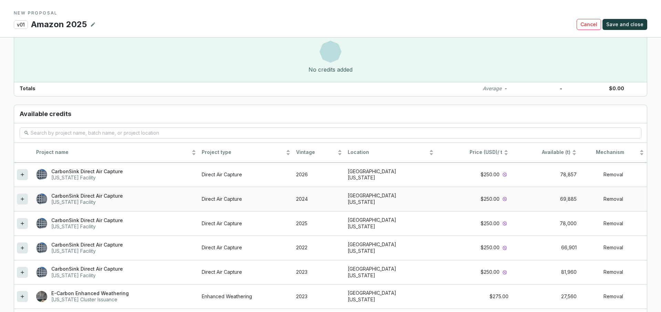
click at [26, 194] on div at bounding box center [22, 199] width 11 height 11
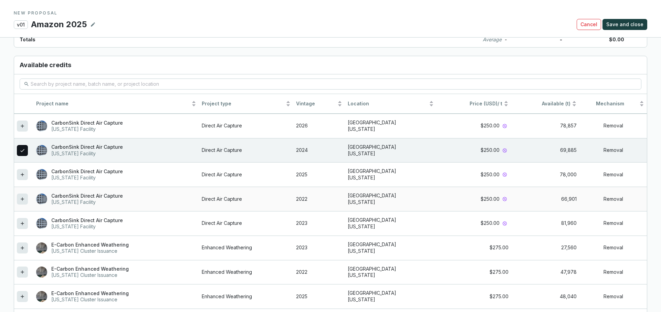
scroll to position [585, 0]
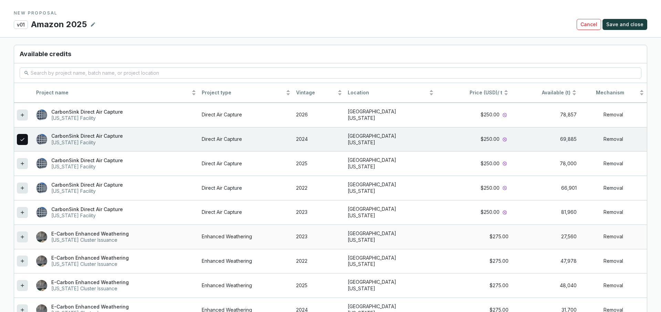
click at [23, 233] on icon at bounding box center [23, 237] width 6 height 8
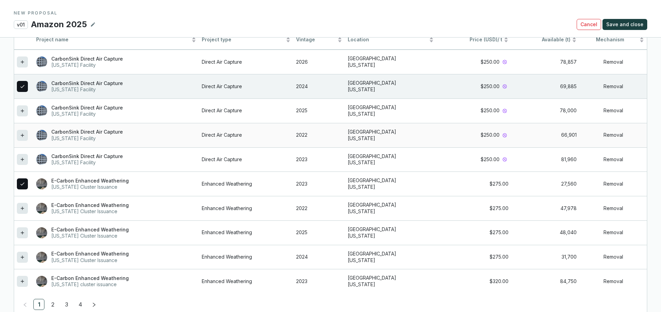
scroll to position [665, 0]
click at [54, 298] on link "2" at bounding box center [53, 303] width 10 height 10
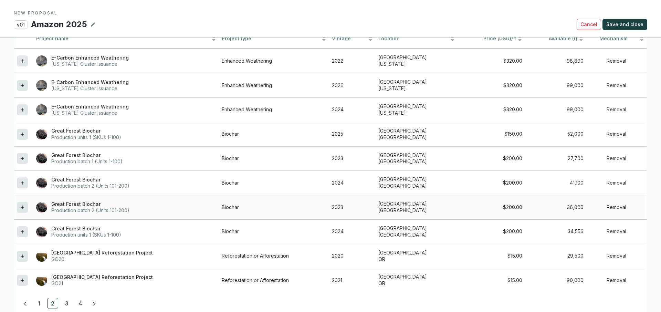
click at [20, 203] on icon at bounding box center [23, 207] width 6 height 8
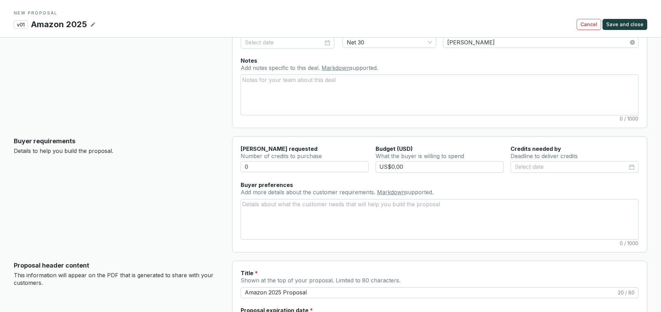
scroll to position [0, 0]
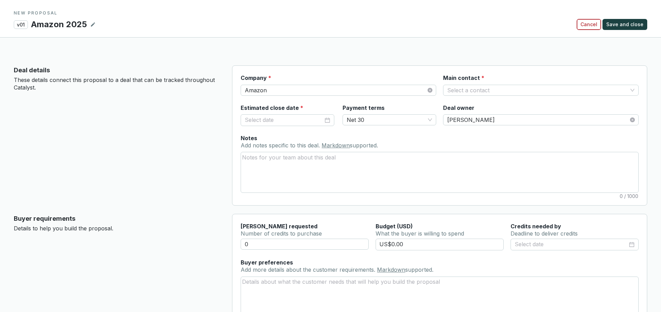
click at [597, 24] on span "Cancel" at bounding box center [589, 24] width 17 height 7
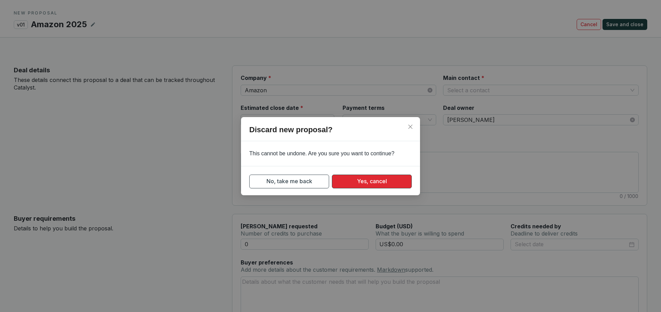
click at [352, 184] on button "Yes, cancel" at bounding box center [372, 182] width 80 height 14
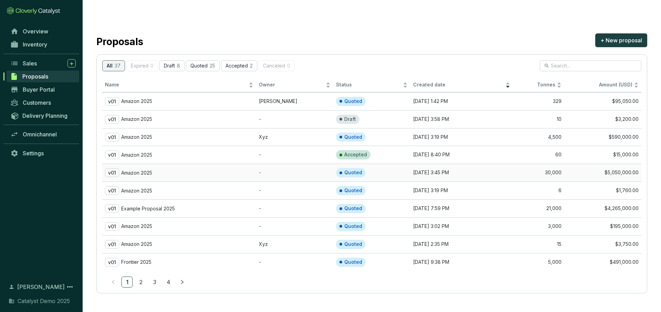
click at [225, 168] on div "v01 Amazon 2025" at bounding box center [179, 172] width 148 height 9
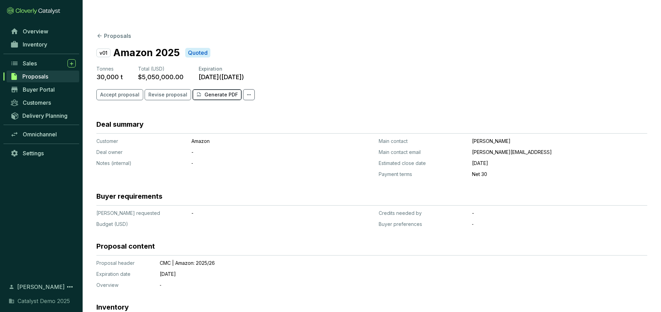
click at [220, 89] on button "Generate PDF" at bounding box center [217, 94] width 49 height 11
click at [47, 84] on link "Buyer Portal" at bounding box center [43, 90] width 72 height 12
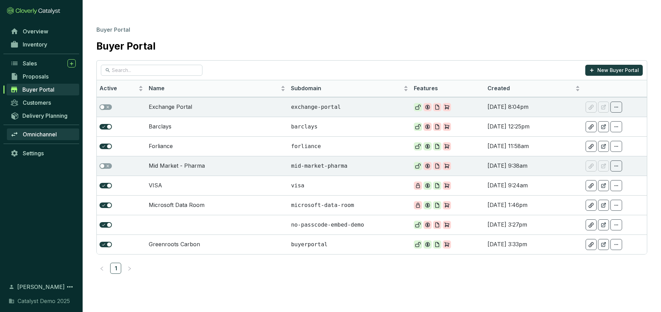
click at [46, 135] on span "Omnichannel" at bounding box center [40, 134] width 34 height 7
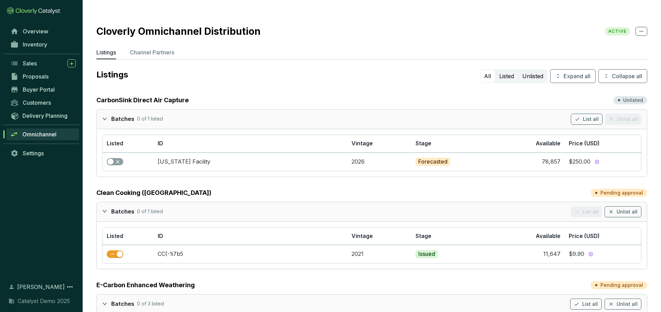
click at [107, 206] on div at bounding box center [106, 211] width 9 height 10
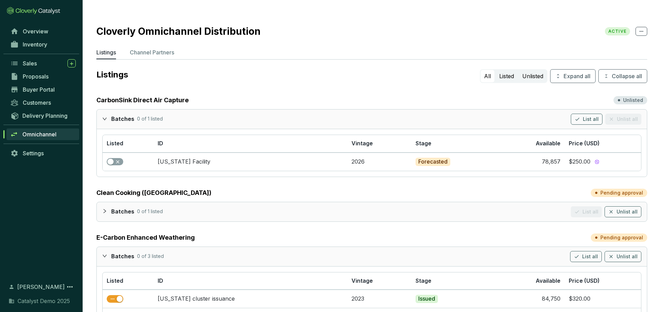
click at [104, 116] on icon "expanded" at bounding box center [104, 118] width 5 height 5
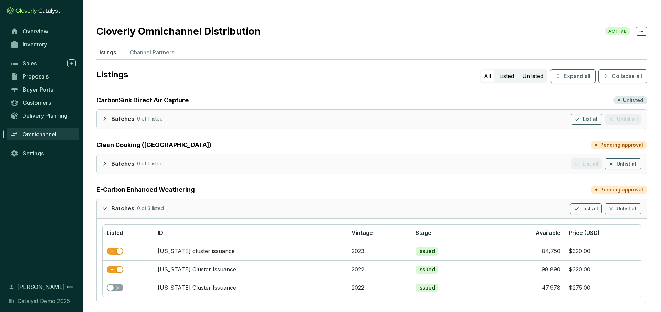
click at [107, 203] on div at bounding box center [106, 208] width 9 height 10
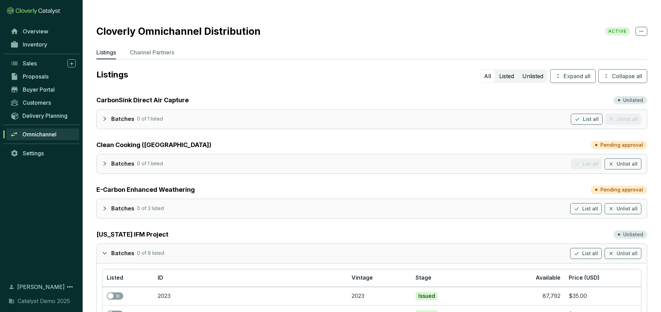
click at [105, 251] on icon "expanded" at bounding box center [104, 253] width 5 height 5
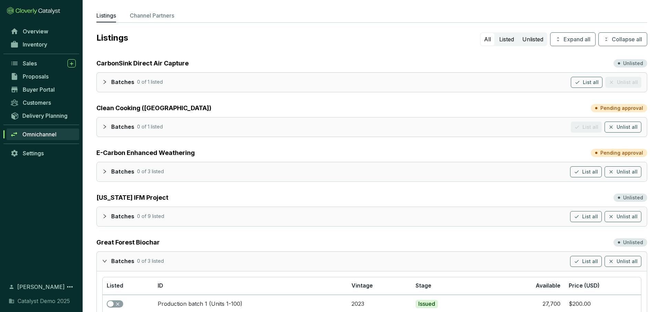
scroll to position [52, 0]
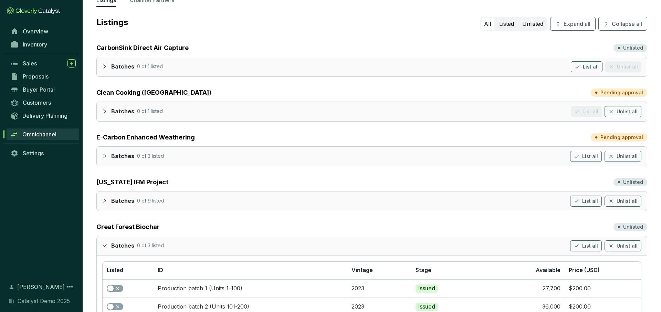
click at [106, 243] on icon "expanded" at bounding box center [104, 245] width 5 height 5
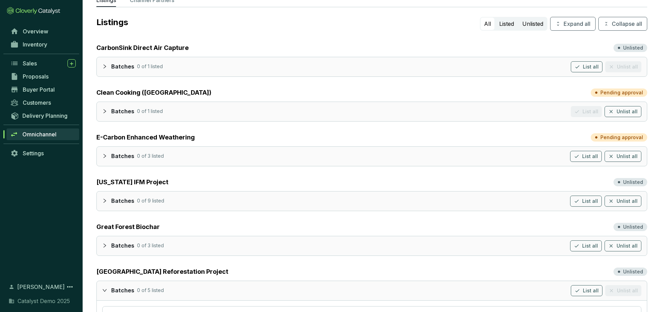
click at [103, 288] on icon "expanded" at bounding box center [104, 290] width 5 height 5
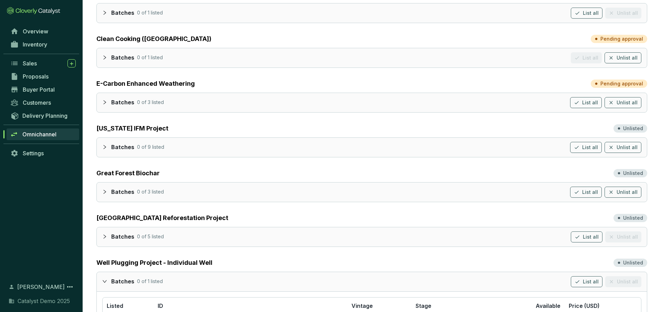
scroll to position [122, 0]
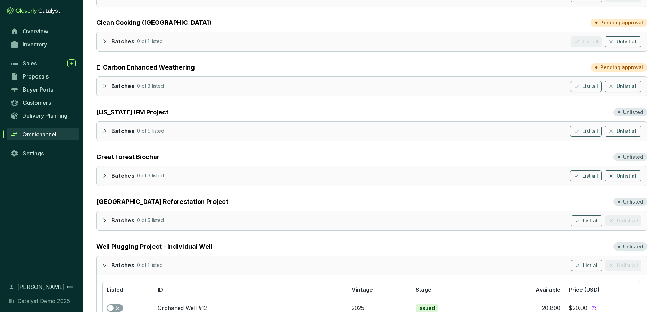
click at [104, 260] on div at bounding box center [106, 265] width 9 height 10
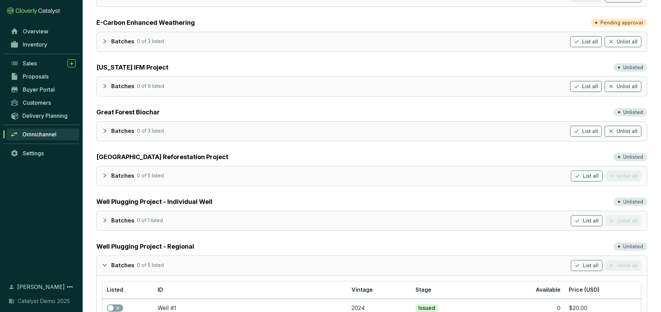
click at [104, 260] on div at bounding box center [106, 265] width 9 height 10
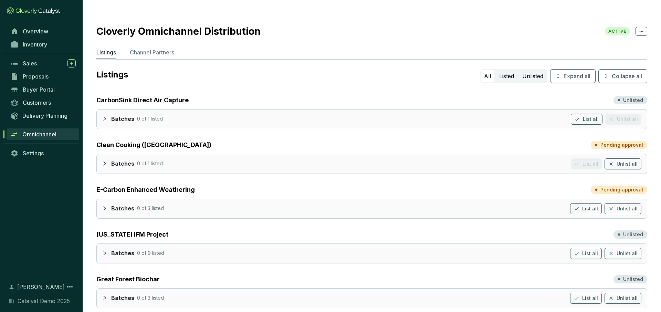
scroll to position [4, 0]
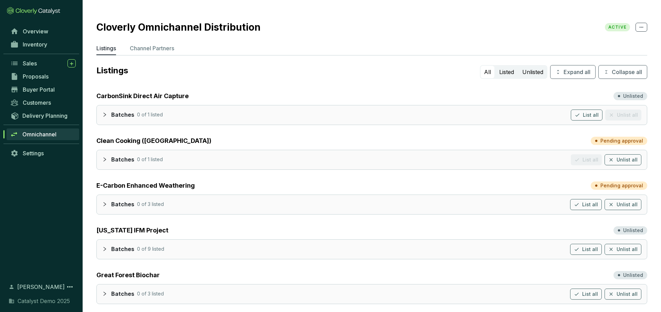
click at [102, 112] on icon "collapsed" at bounding box center [104, 114] width 5 height 5
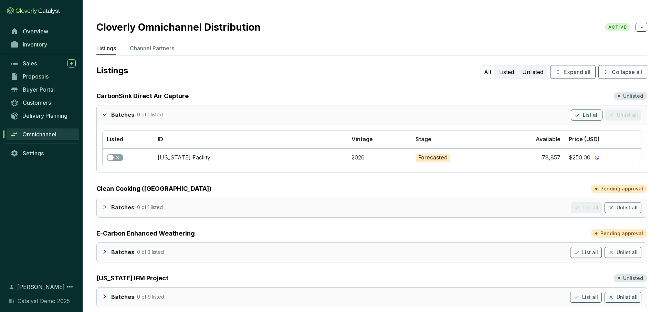
click at [107, 110] on div at bounding box center [106, 115] width 9 height 10
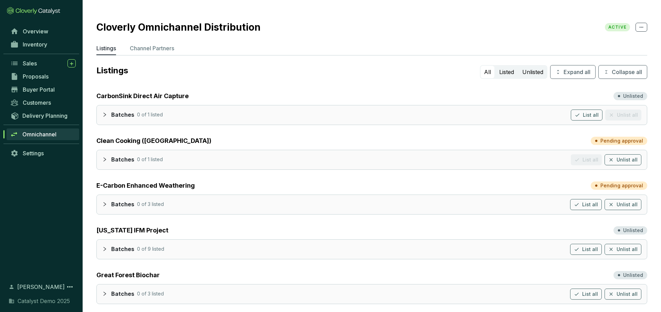
click at [107, 110] on div at bounding box center [106, 115] width 9 height 10
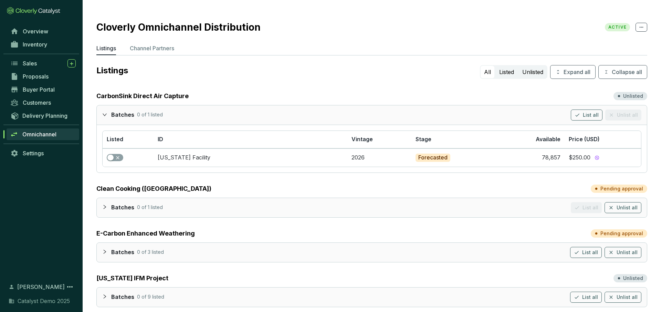
click at [105, 205] on icon "collapsed" at bounding box center [104, 207] width 5 height 5
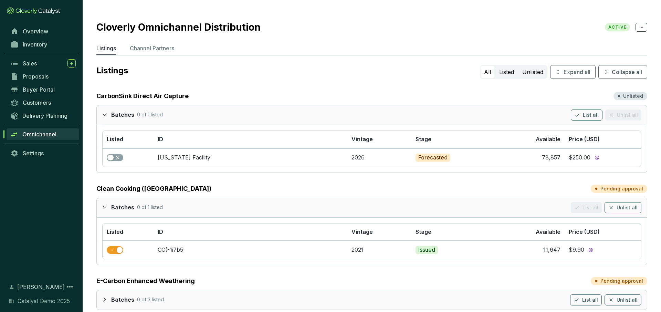
click at [104, 202] on div at bounding box center [106, 207] width 9 height 10
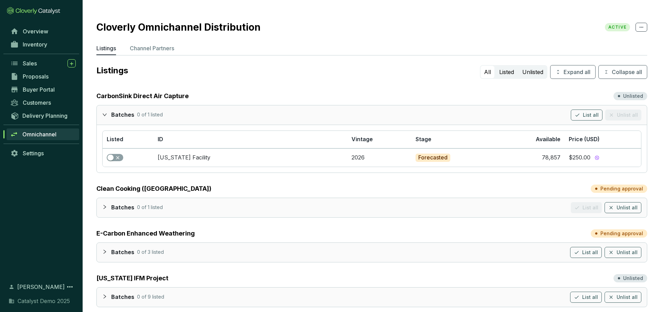
click at [105, 112] on icon "expanded" at bounding box center [104, 114] width 5 height 5
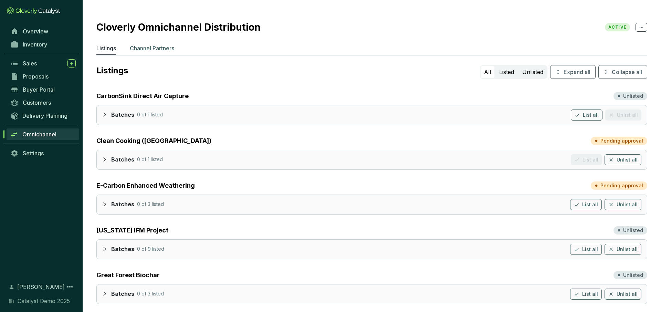
click at [154, 44] on p "Channel Partners" at bounding box center [152, 48] width 44 height 8
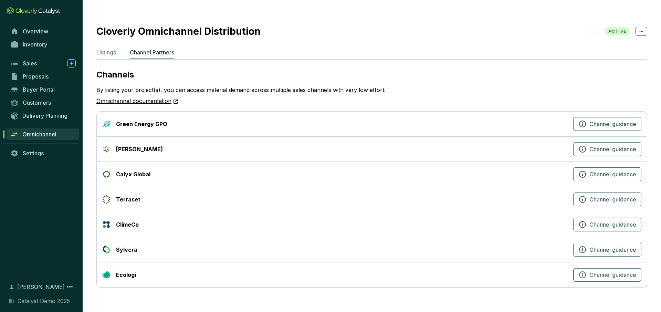
click at [577, 268] on button "Channel guidance" at bounding box center [608, 275] width 68 height 14
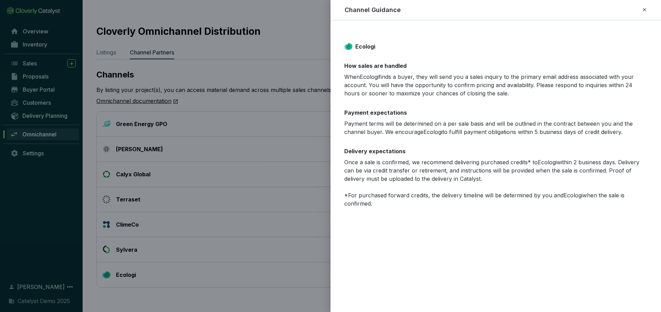
click at [645, 7] on icon at bounding box center [645, 10] width 6 height 8
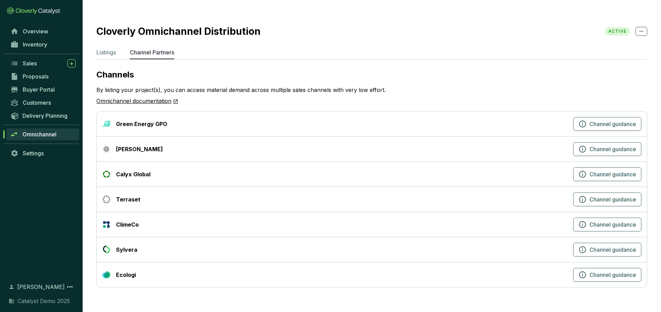
click at [640, 27] on icon at bounding box center [642, 31] width 6 height 8
click at [431, 86] on div "By listing your project(s), you can access material demand across multiple sale…" at bounding box center [371, 96] width 551 height 20
click at [108, 48] on p "Listings" at bounding box center [106, 52] width 20 height 8
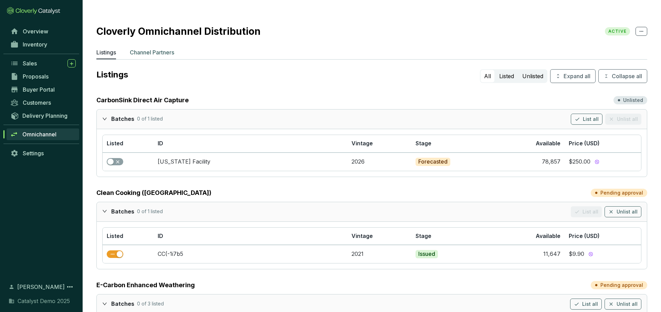
click at [149, 48] on p "Channel Partners" at bounding box center [152, 52] width 44 height 8
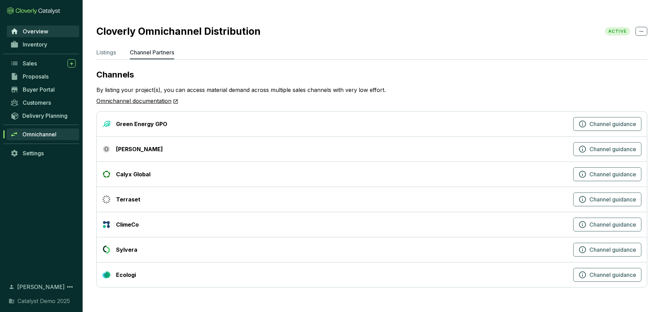
click at [47, 33] on span "Overview" at bounding box center [35, 31] width 25 height 7
